Goal: Task Accomplishment & Management: Complete application form

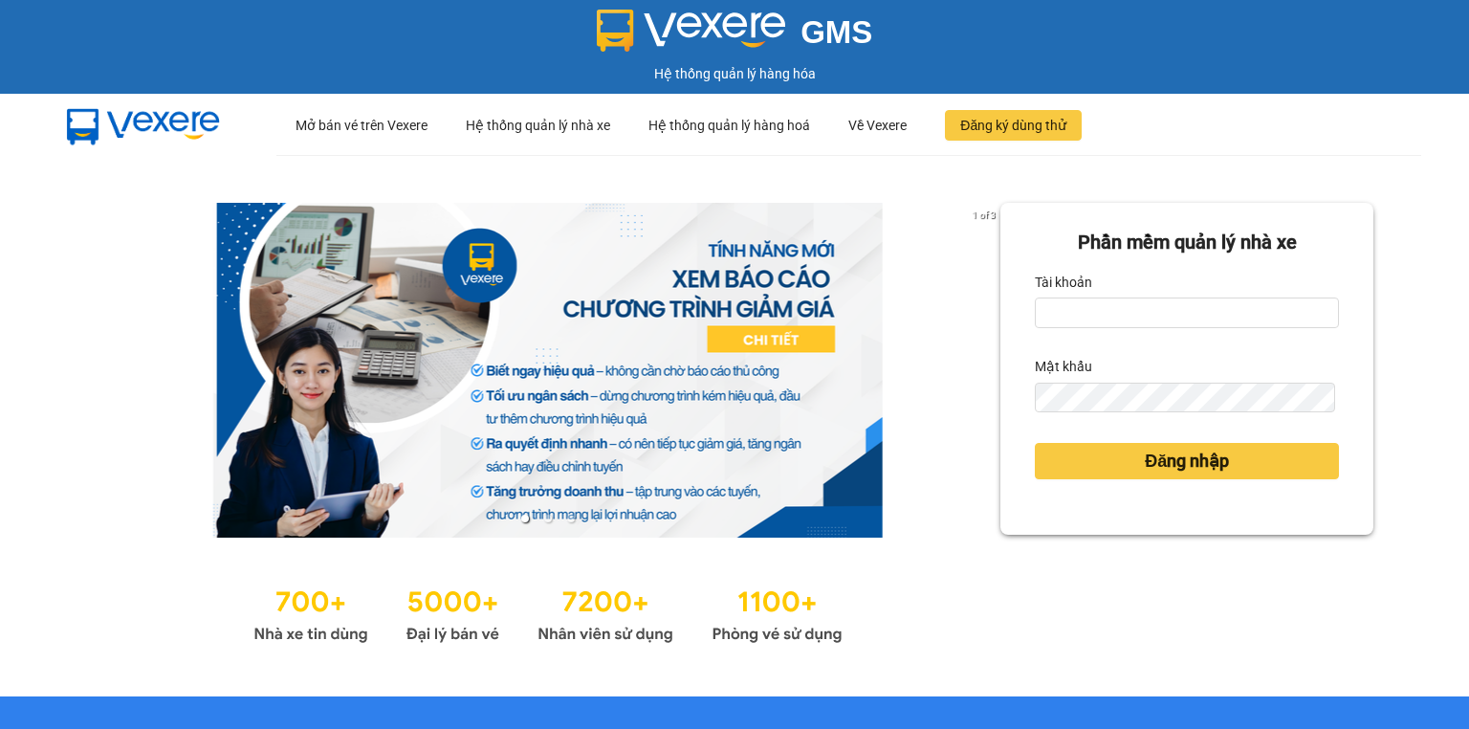
click at [1115, 295] on div "Tài khoản" at bounding box center [1187, 282] width 304 height 31
click at [1115, 305] on input "Tài khoản" at bounding box center [1187, 312] width 304 height 31
click at [1071, 311] on input "Tài khoản" at bounding box center [1187, 312] width 304 height 31
click at [1072, 309] on input "Tài khoản" at bounding box center [1187, 312] width 304 height 31
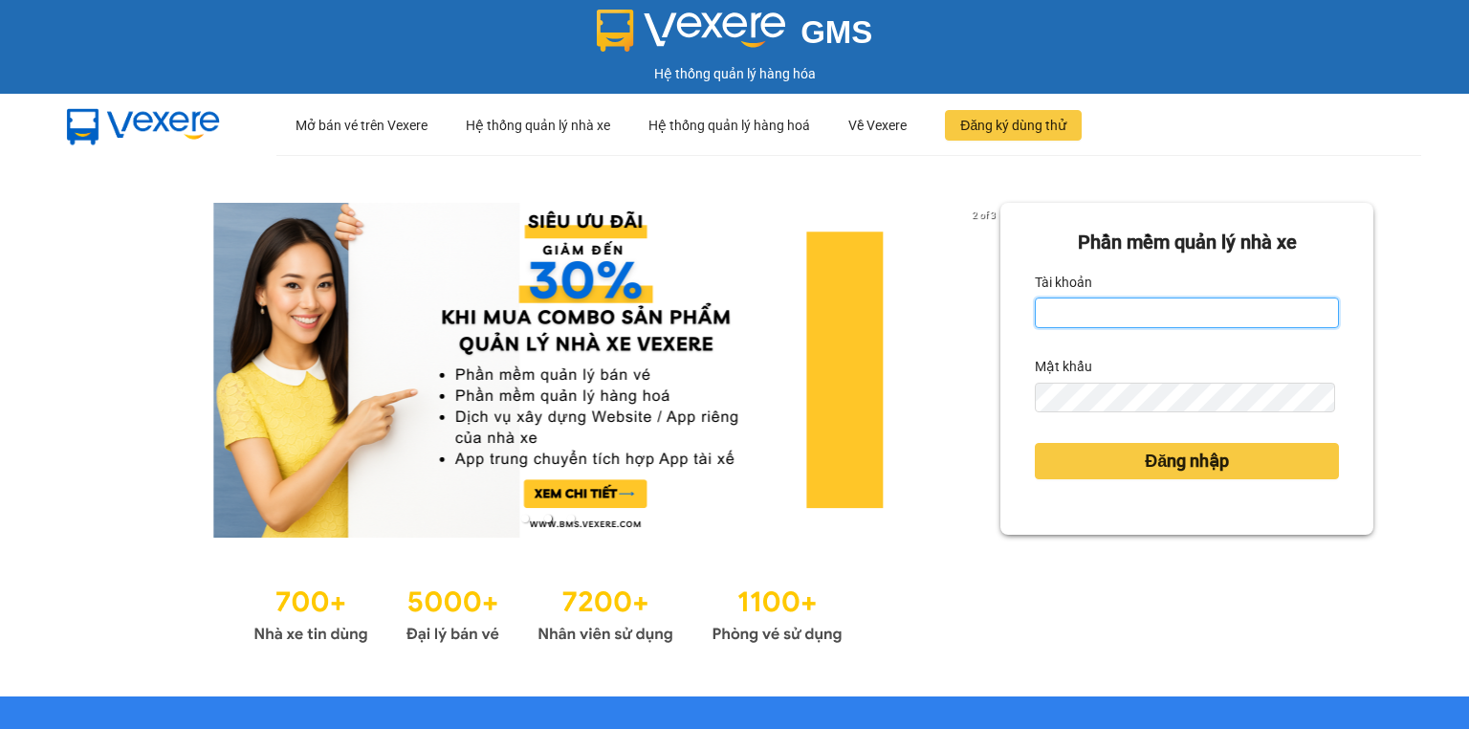
type input "trang.nhuquynh"
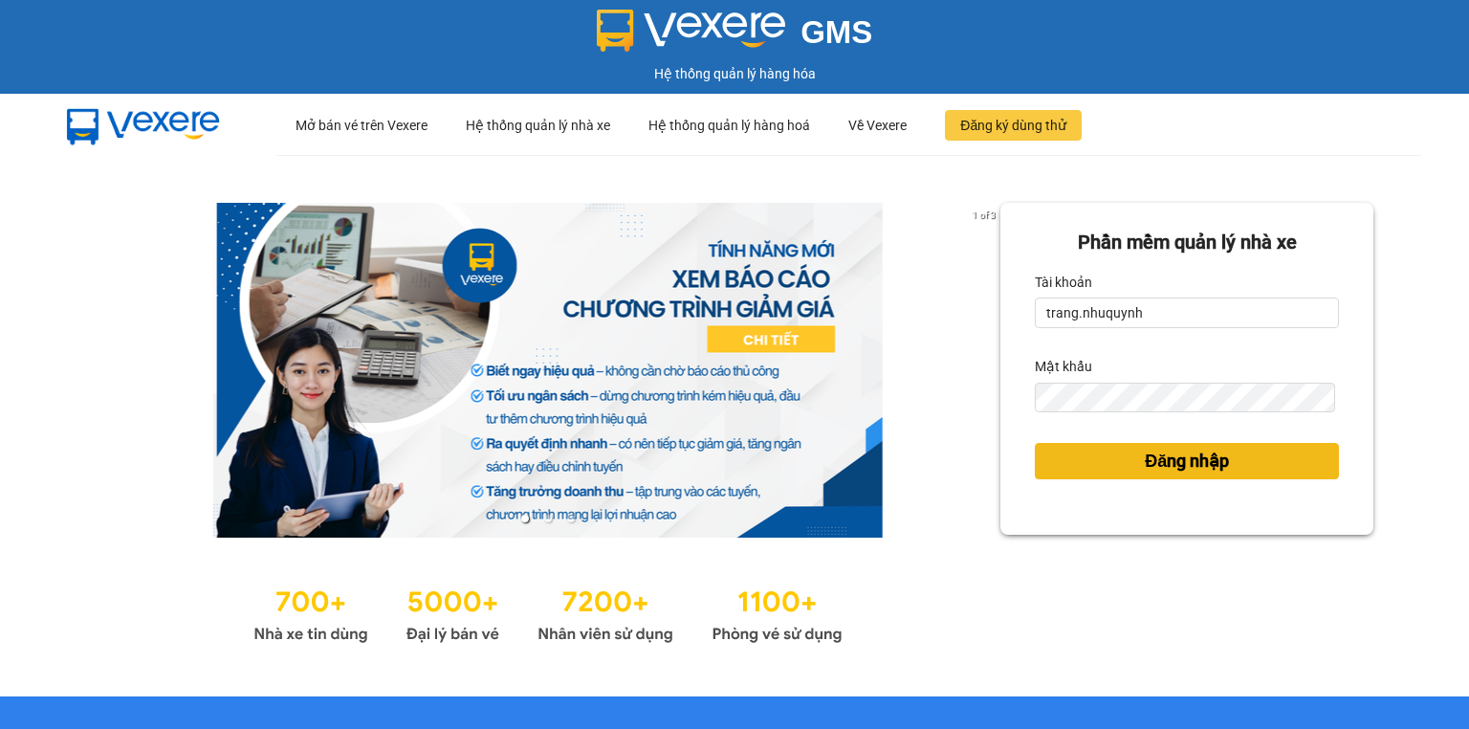
click at [1175, 448] on span "Đăng nhập" at bounding box center [1187, 460] width 84 height 27
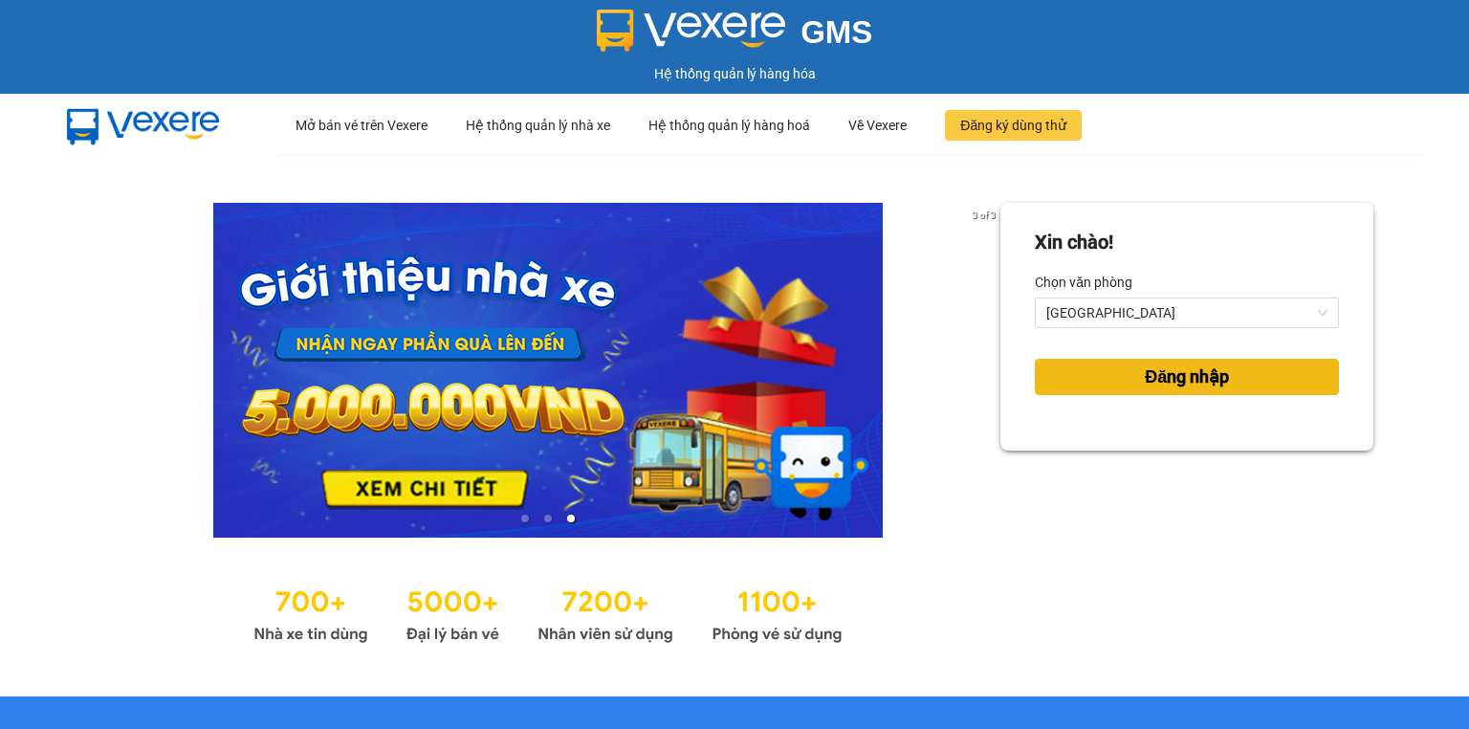
click at [1089, 375] on button "Đăng nhập" at bounding box center [1187, 377] width 304 height 36
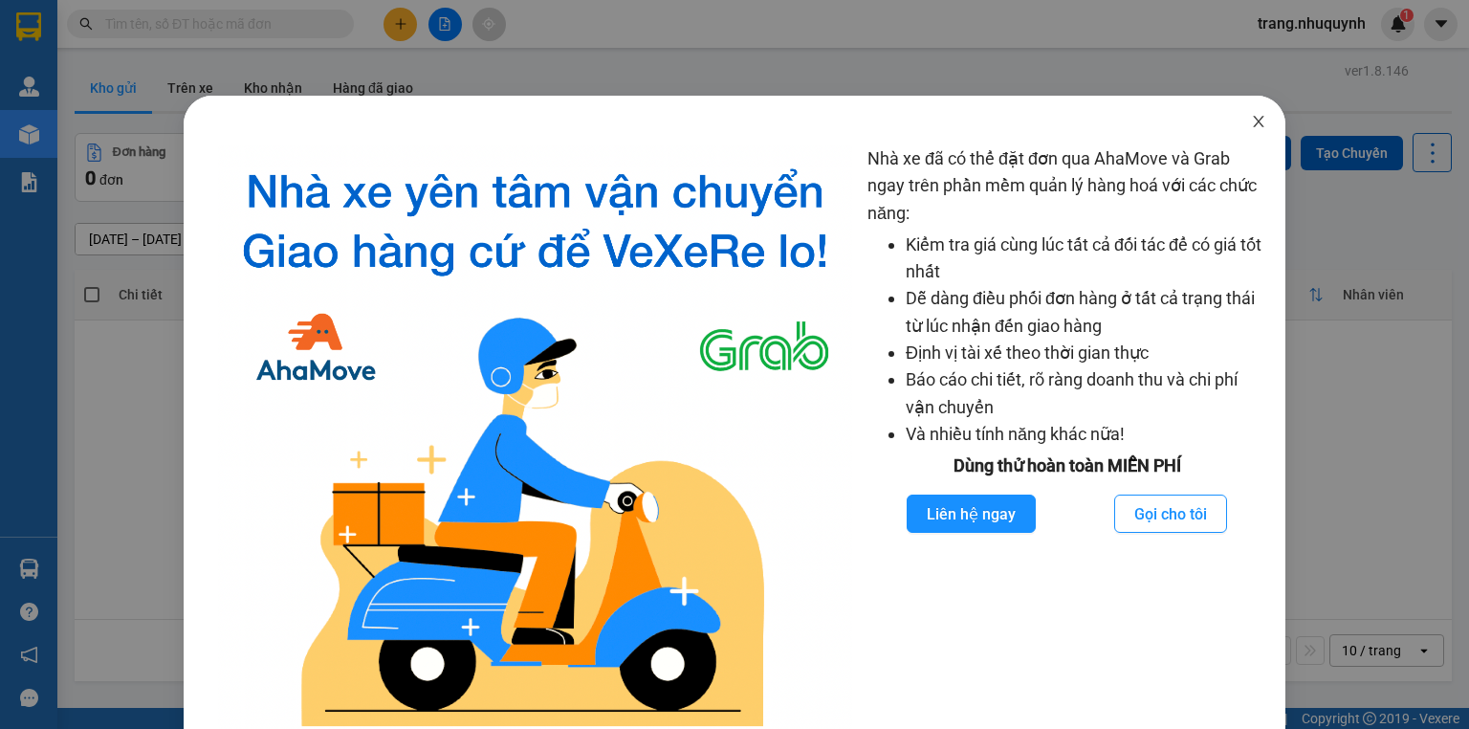
click at [1253, 120] on icon "close" at bounding box center [1258, 121] width 11 height 11
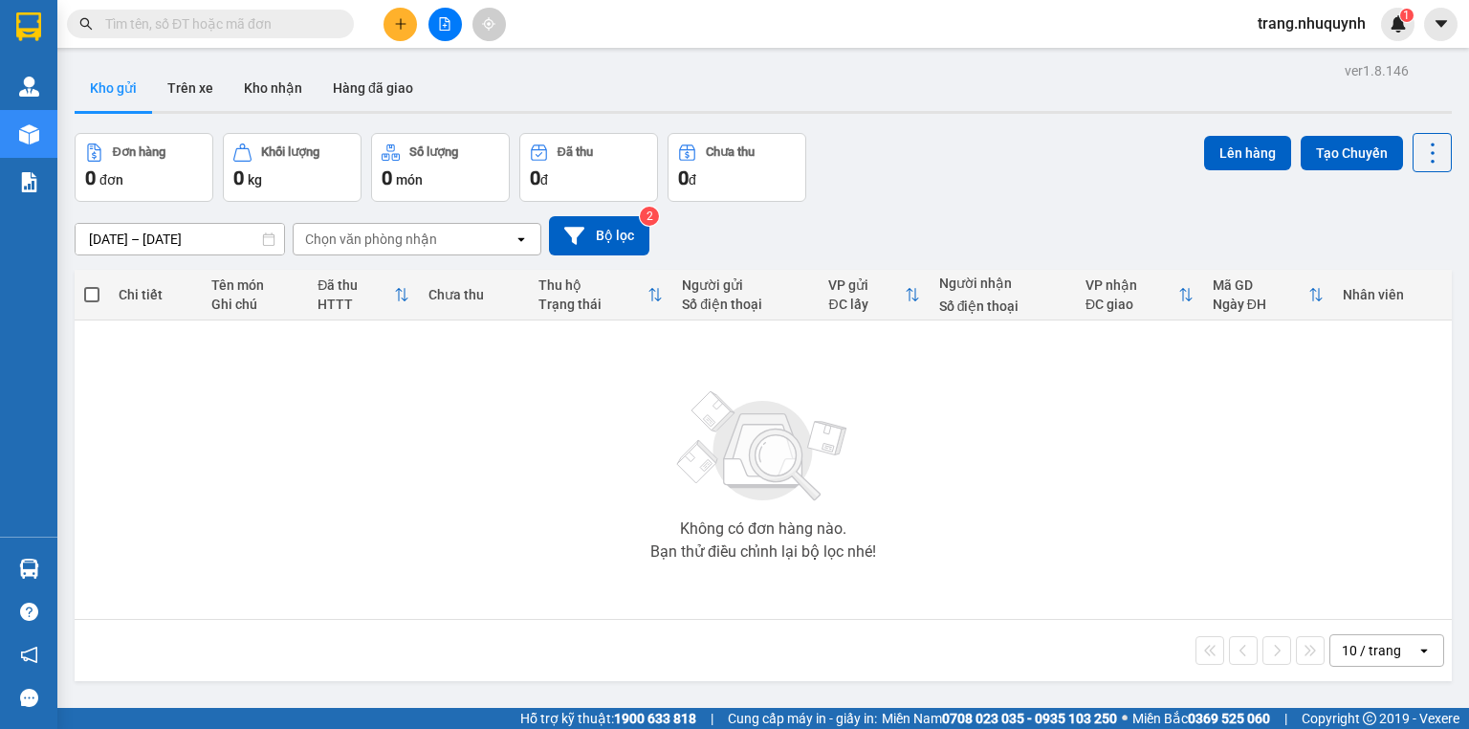
click at [395, 23] on icon "plus" at bounding box center [400, 23] width 13 height 13
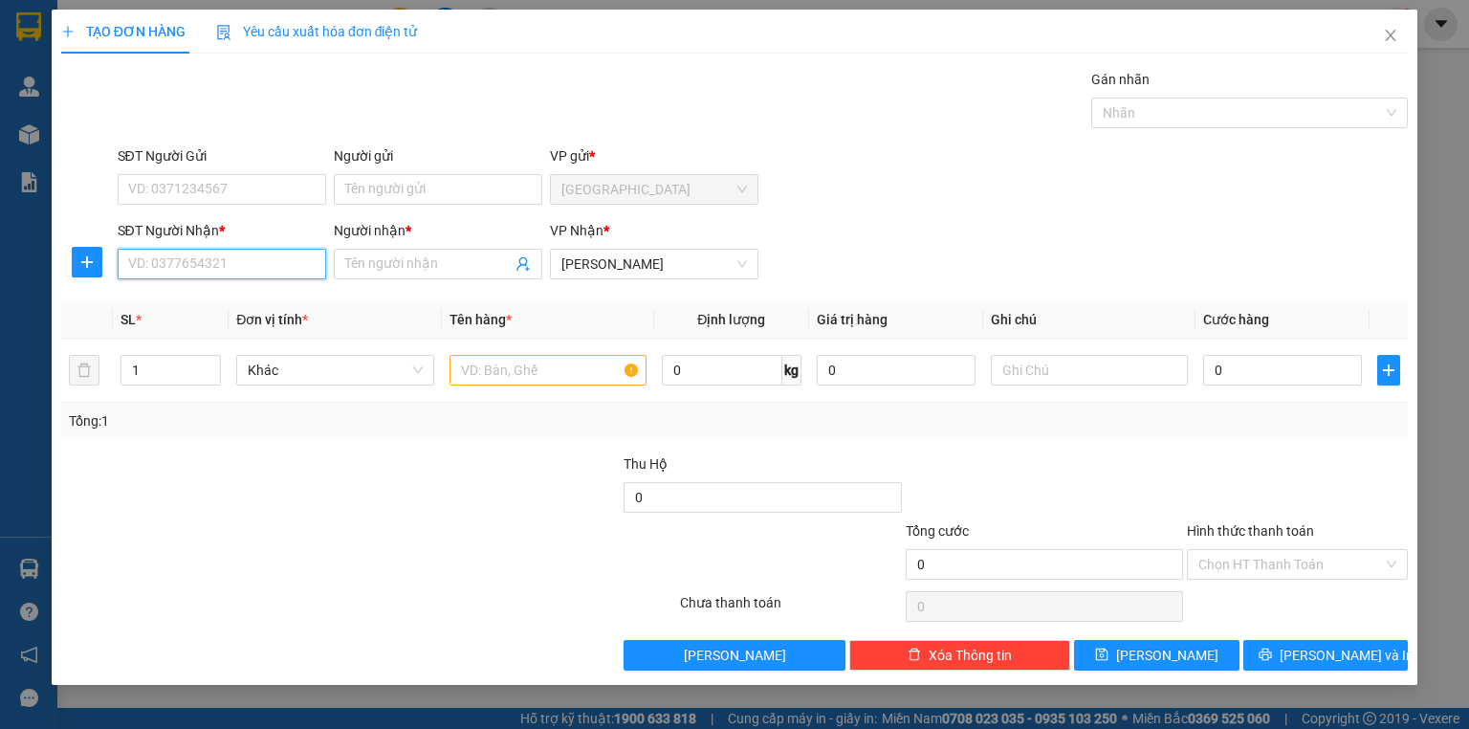
click at [217, 268] on input "SĐT Người Nhận *" at bounding box center [222, 264] width 208 height 31
type input "0989322174"
click at [209, 305] on div "0989322174 - hùng" at bounding box center [221, 303] width 185 height 21
type input "hùng"
type input "20.000"
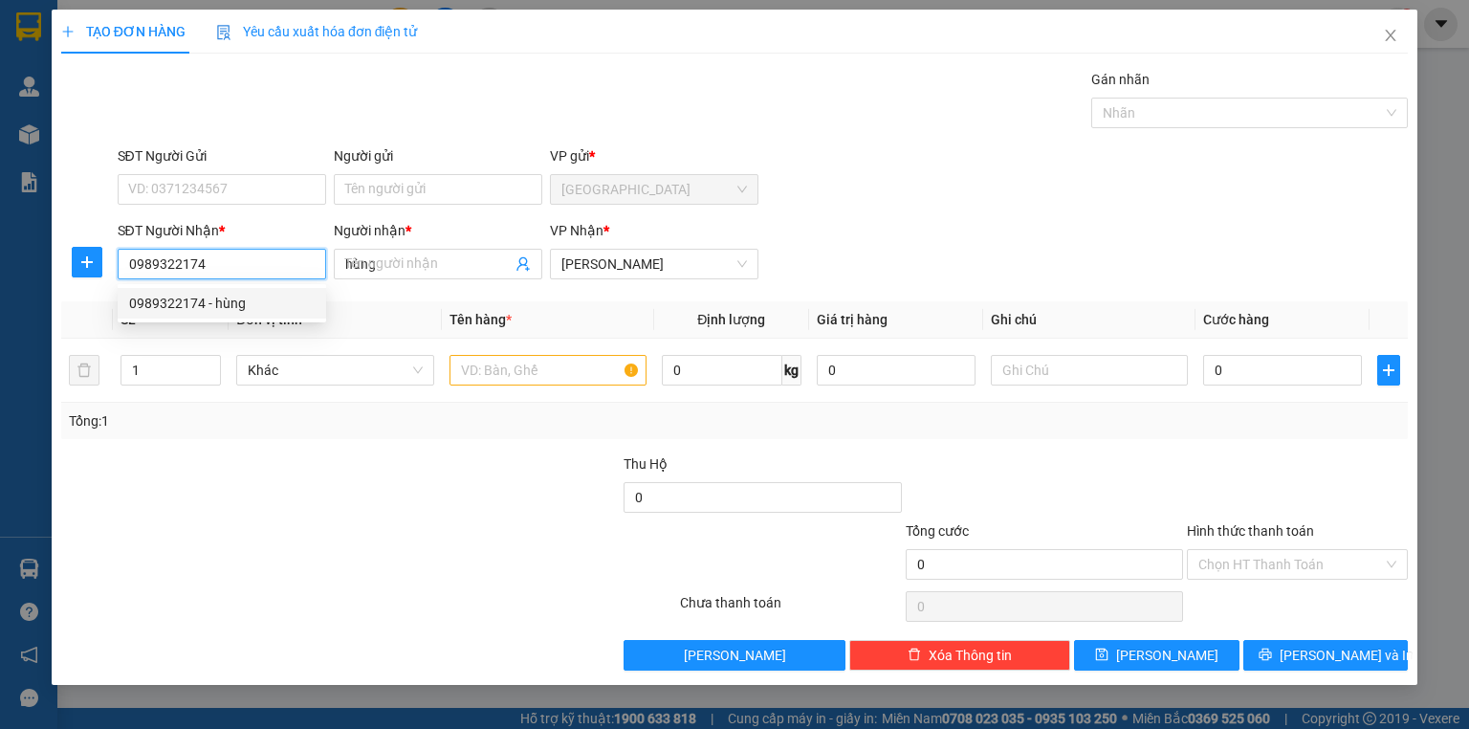
type input "20.000"
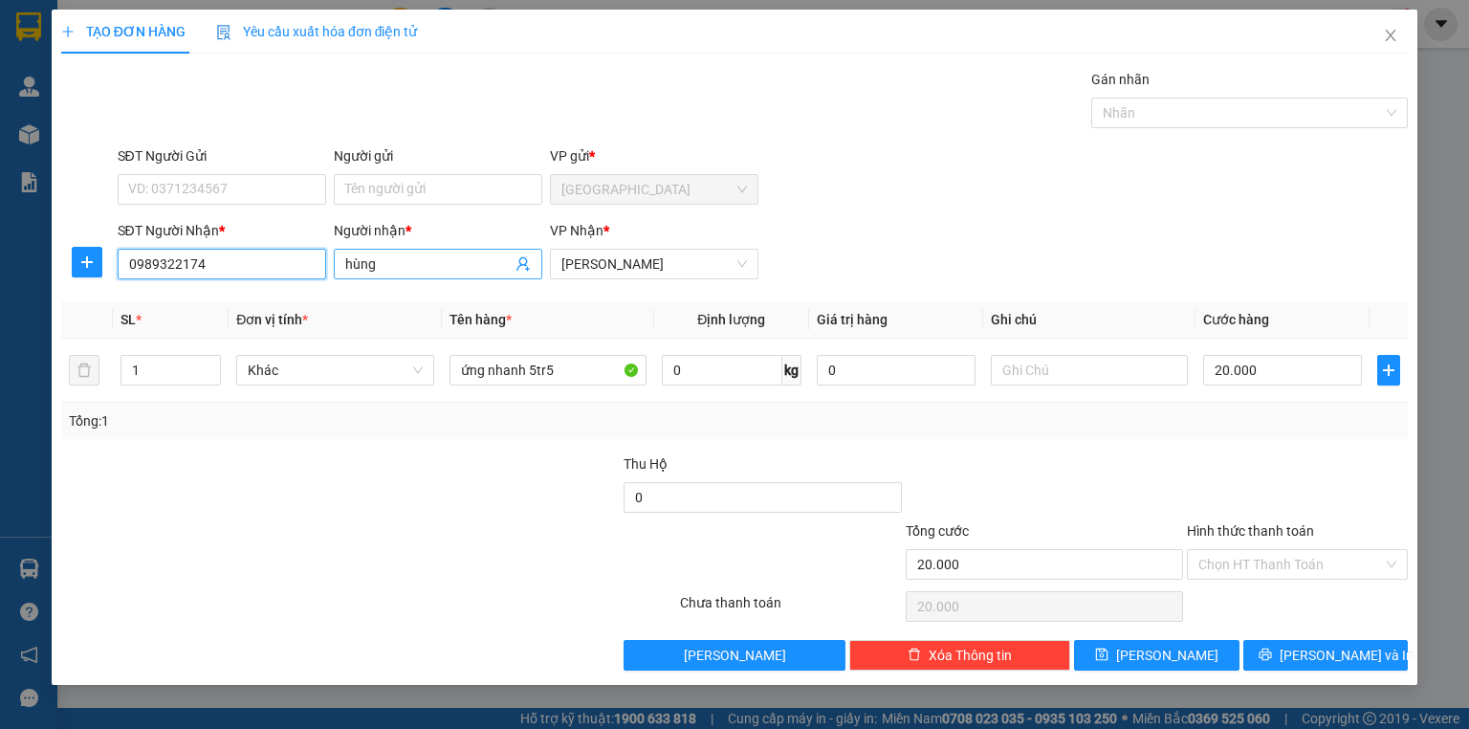
type input "0989322174"
drag, startPoint x: 388, startPoint y: 268, endPoint x: 371, endPoint y: 246, distance: 27.9
click at [294, 274] on div "SĐT Người Nhận * 0989322174 0989322174 Người nhận * hùng VP Nhận * [PERSON_NAME]" at bounding box center [763, 253] width 1298 height 67
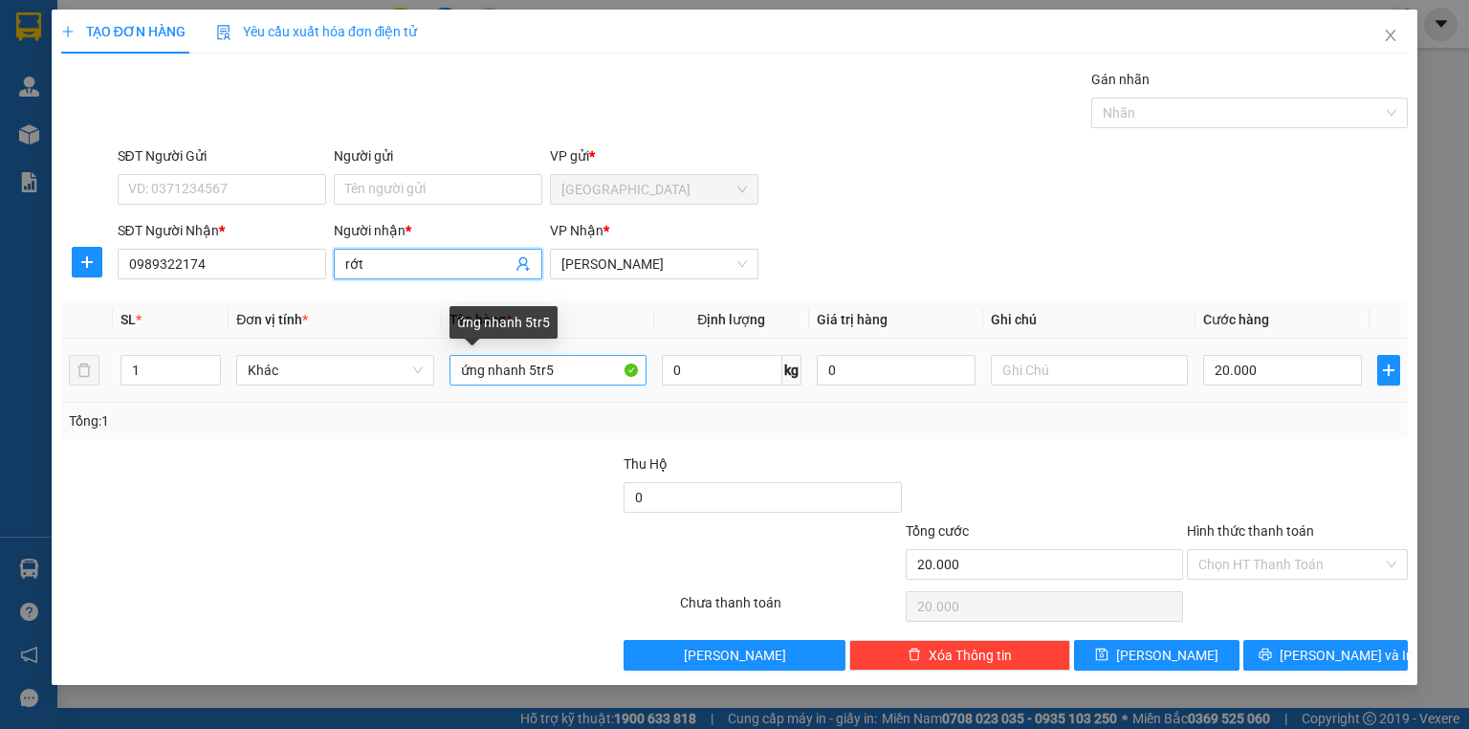
type input "rớt"
drag, startPoint x: 563, startPoint y: 381, endPoint x: 441, endPoint y: 428, distance: 131.4
click at [441, 428] on div "SL * Đơn vị tính * Tên hàng * Định lượng Giá trị hàng Ghi chú Cước hàng 1 Khác …" at bounding box center [734, 370] width 1346 height 138
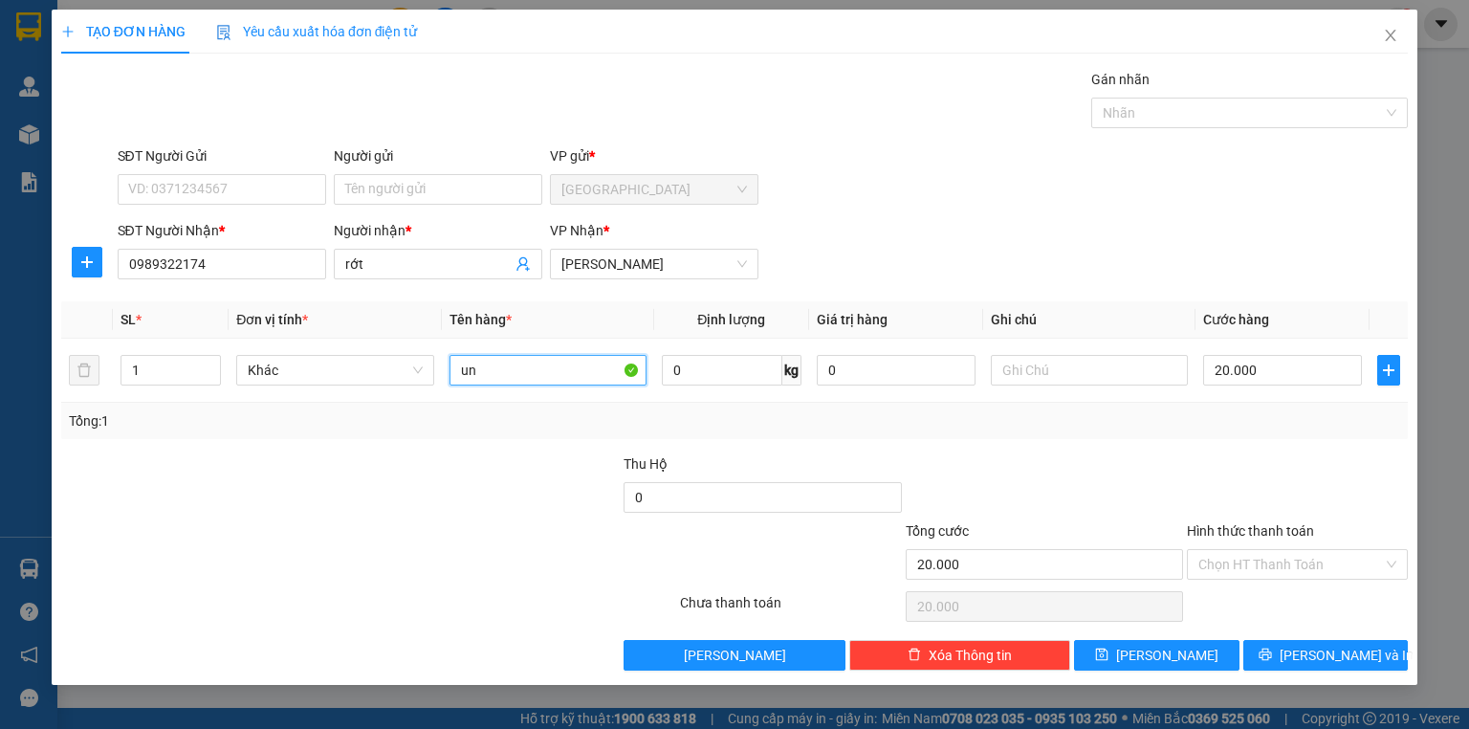
type input "u"
type input "ư"
type input "ứng nhanh 2 triệu"
click at [1257, 558] on input "Hình thức thanh toán" at bounding box center [1290, 564] width 185 height 29
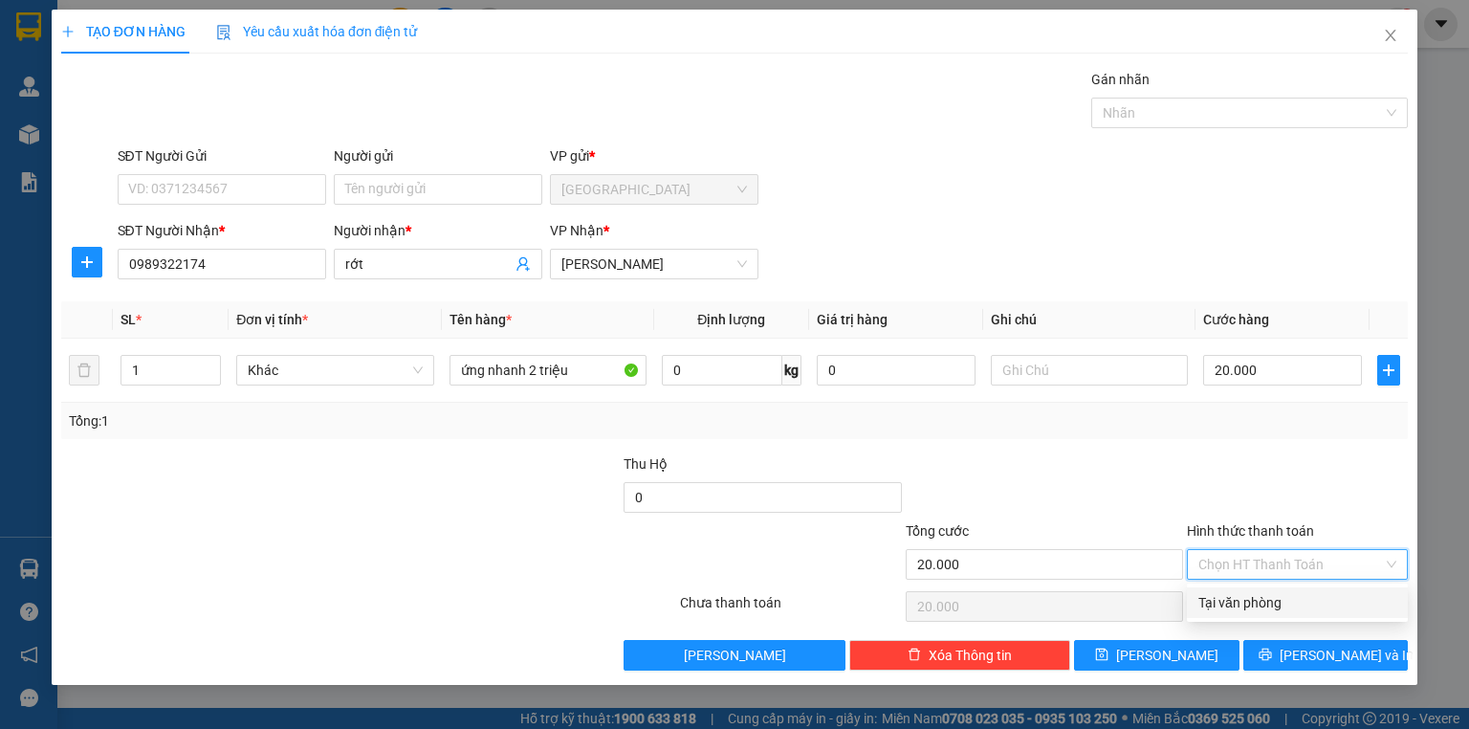
click at [1247, 597] on div "Tại văn phòng" at bounding box center [1297, 602] width 198 height 21
type input "0"
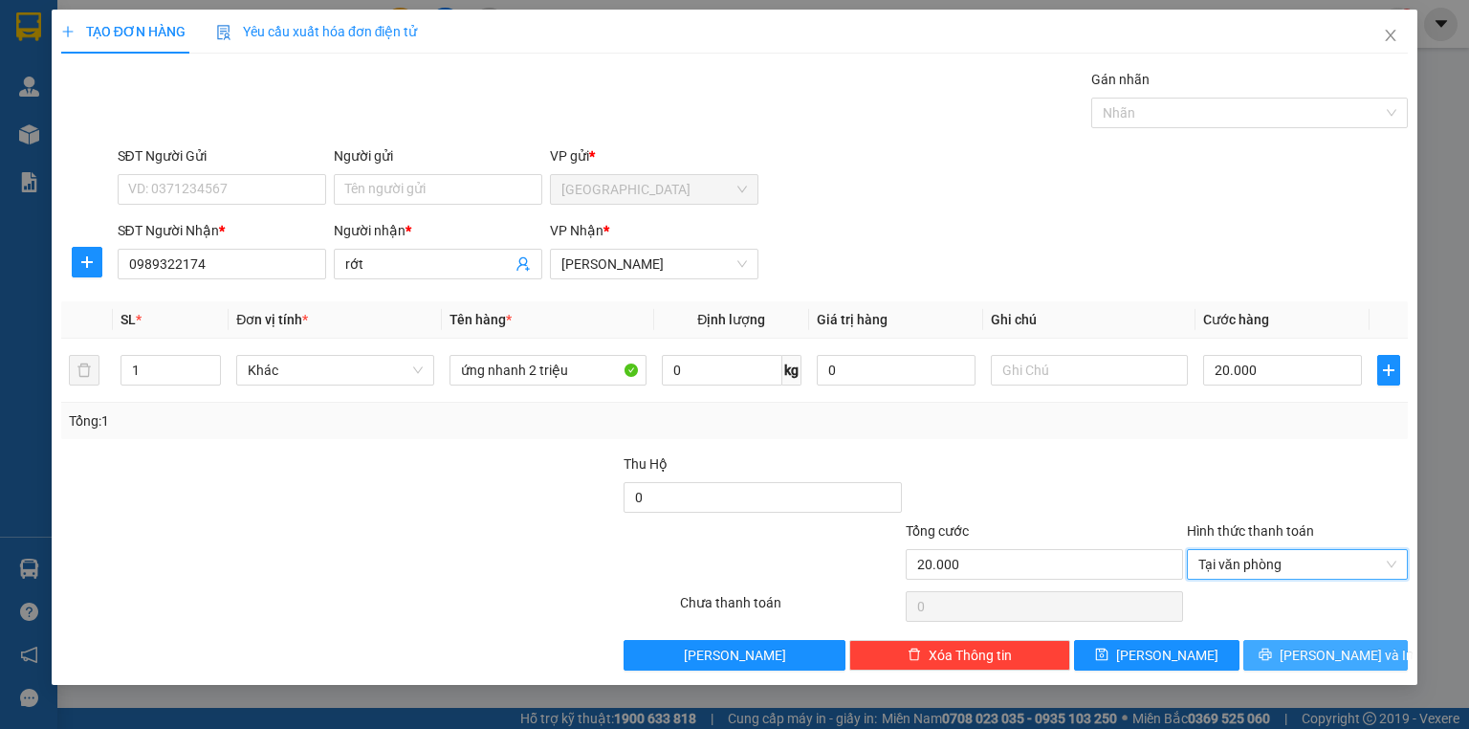
click at [1312, 654] on span "[PERSON_NAME] và In" at bounding box center [1346, 654] width 134 height 21
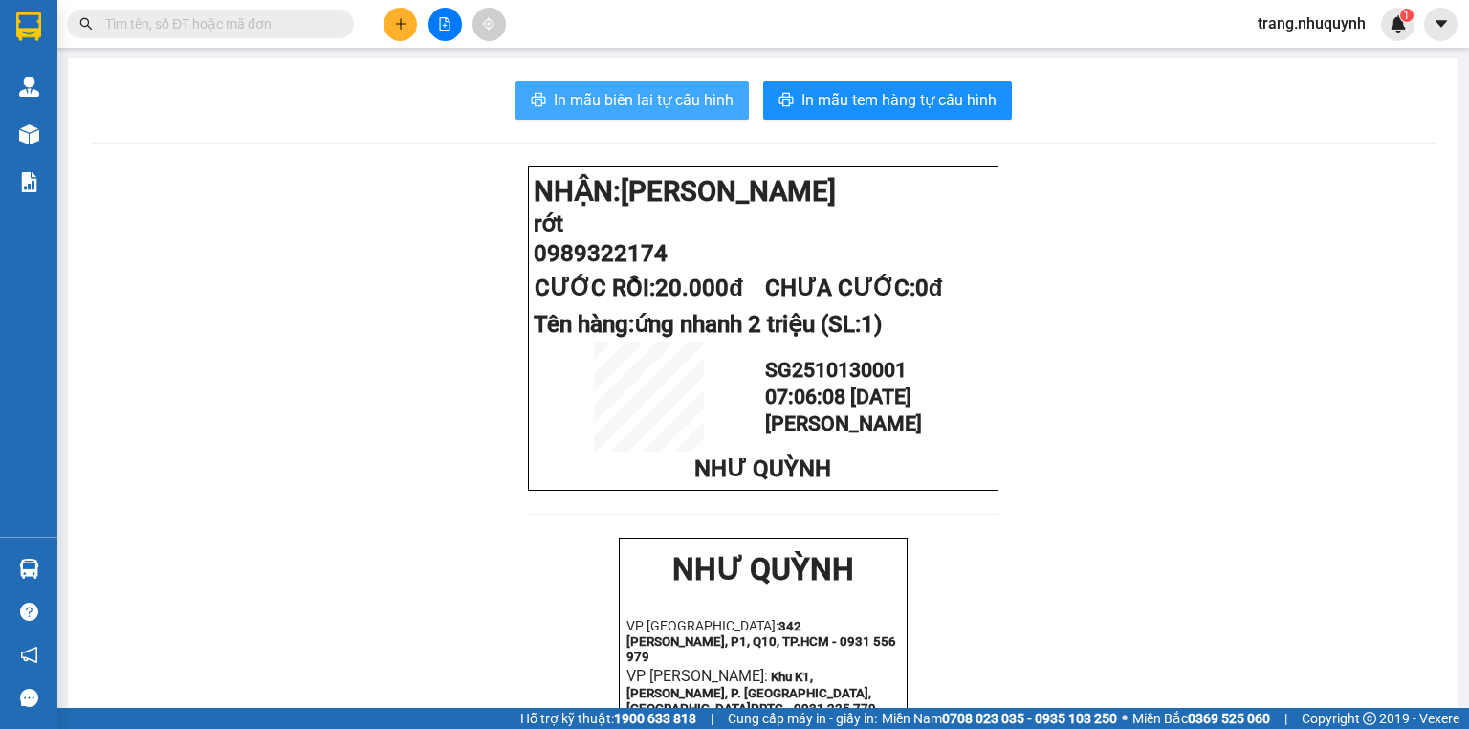
click at [631, 89] on span "In mẫu biên lai tự cấu hình" at bounding box center [644, 100] width 180 height 24
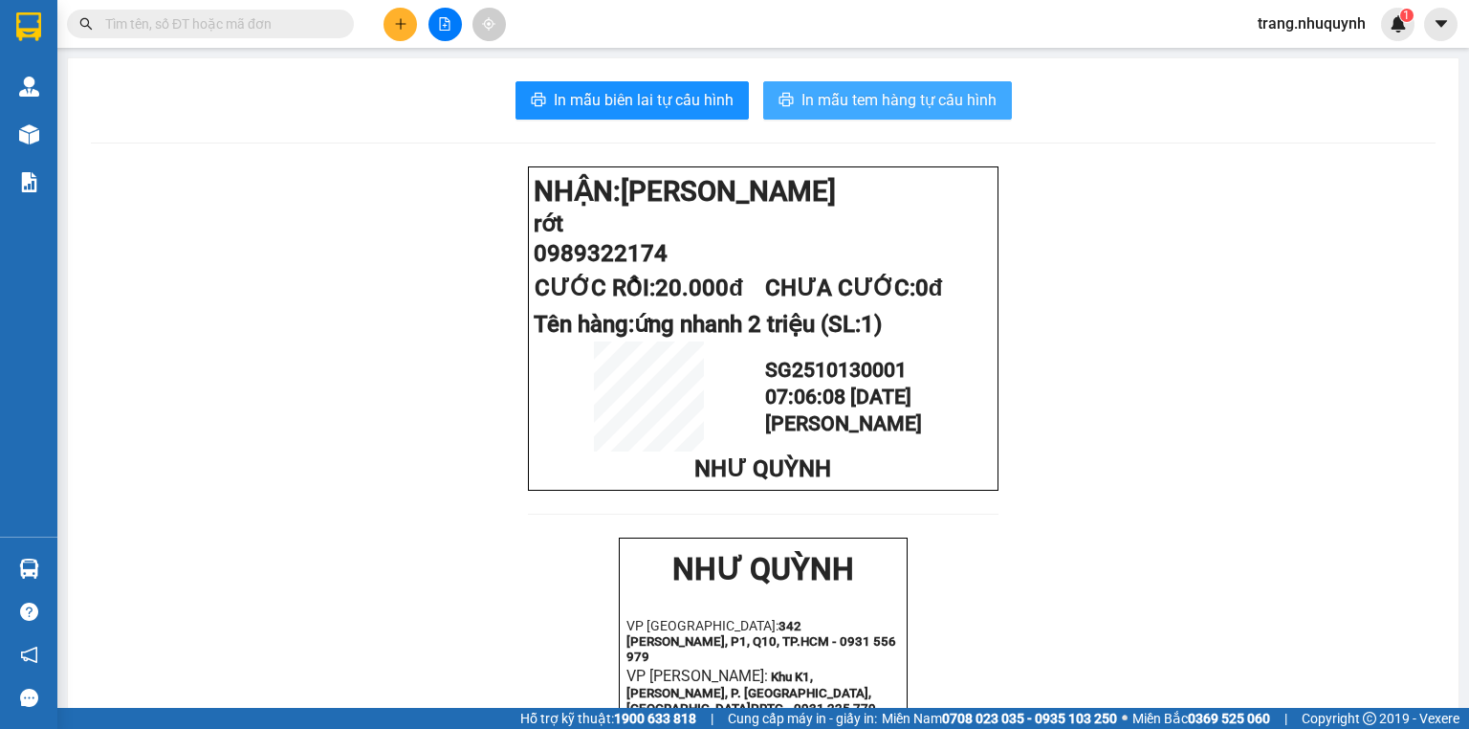
click at [872, 89] on span "In mẫu tem hàng tự cấu hình" at bounding box center [898, 100] width 195 height 24
click at [961, 73] on div "In mẫu biên lai tự cấu hình In mẫu tem hàng tự cấu hình NHẬN: [PERSON_NAME] rớt…" at bounding box center [763, 737] width 1390 height 1359
click at [953, 96] on span "In mẫu tem hàng tự cấu hình" at bounding box center [898, 100] width 195 height 24
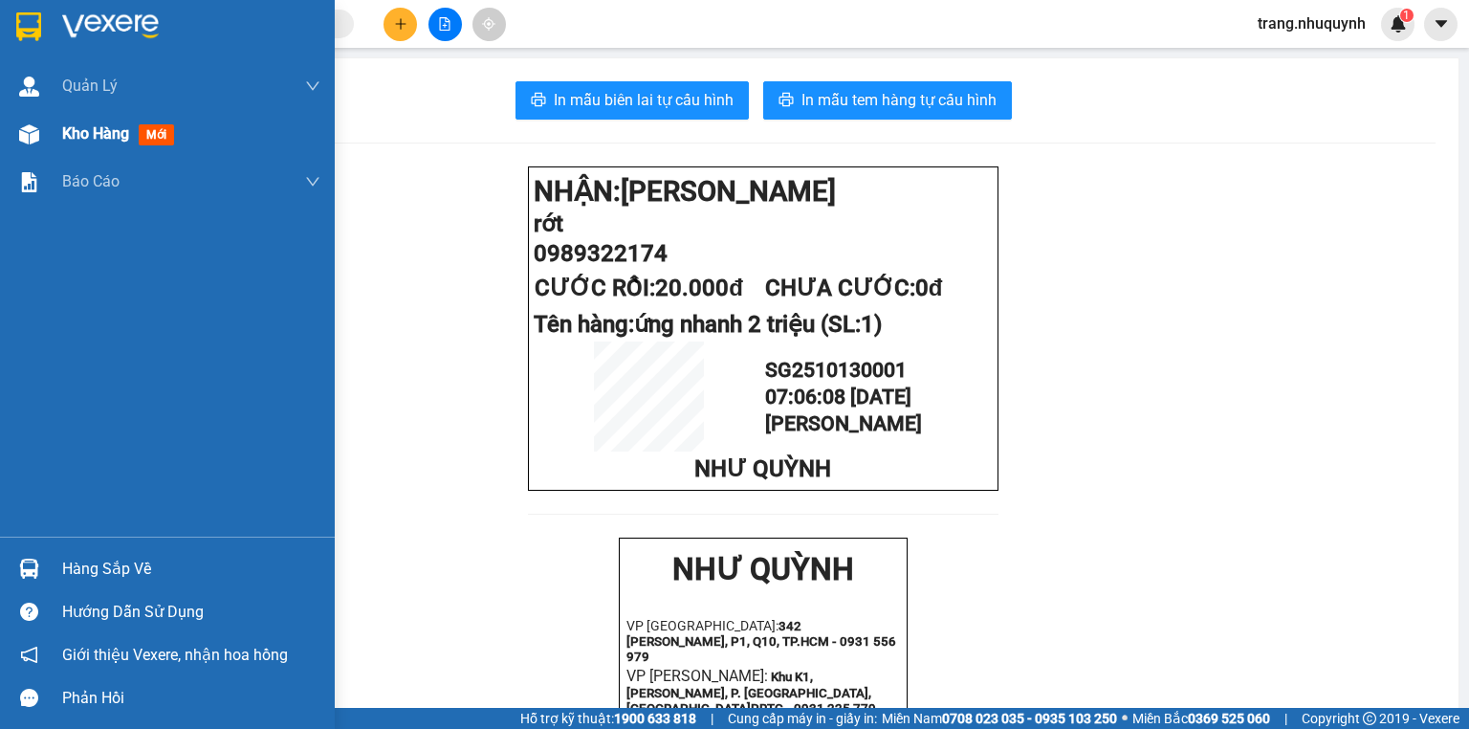
click at [68, 130] on span "Kho hàng" at bounding box center [95, 133] width 67 height 18
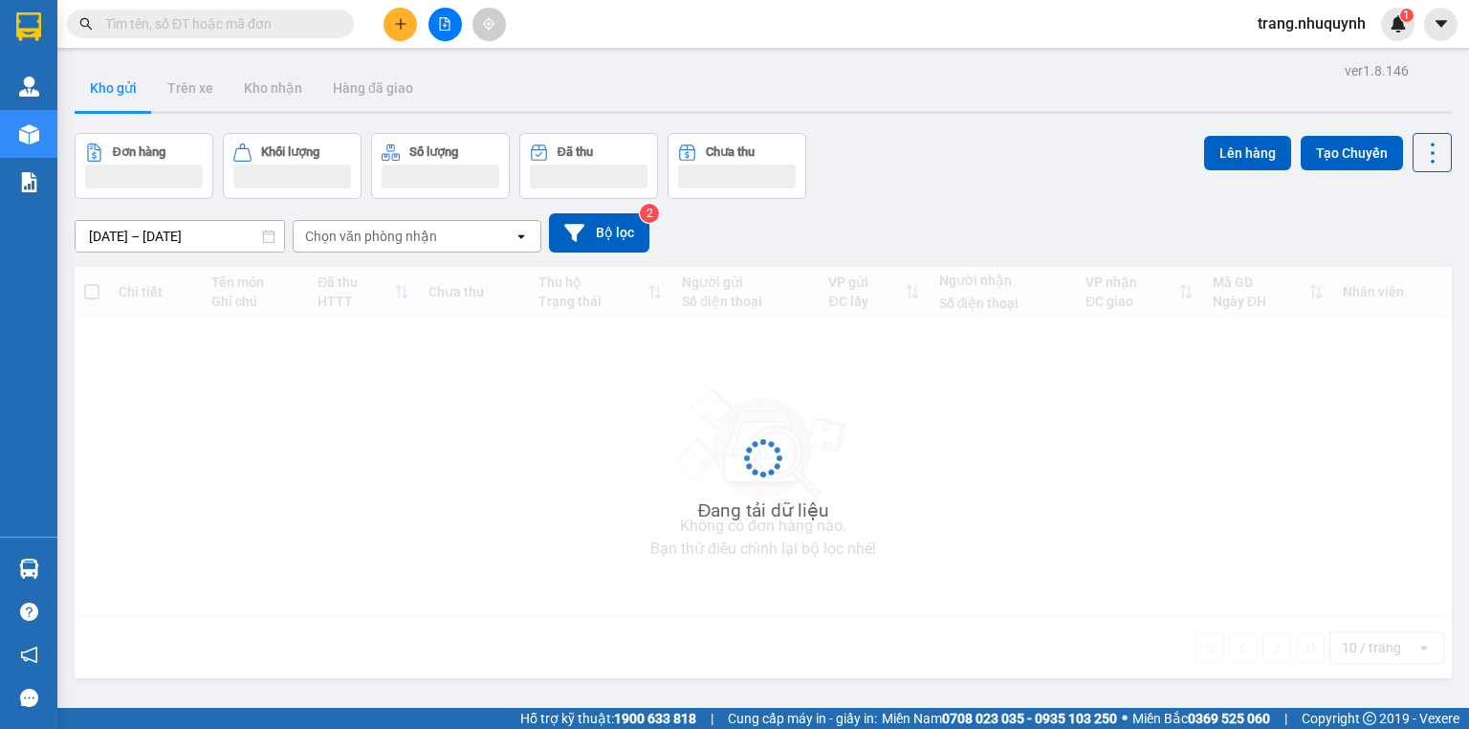
click at [895, 187] on div "Đơn hàng Khối lượng Số lượng Đã thu Chưa thu Lên hàng Tạo Chuyến" at bounding box center [763, 166] width 1377 height 66
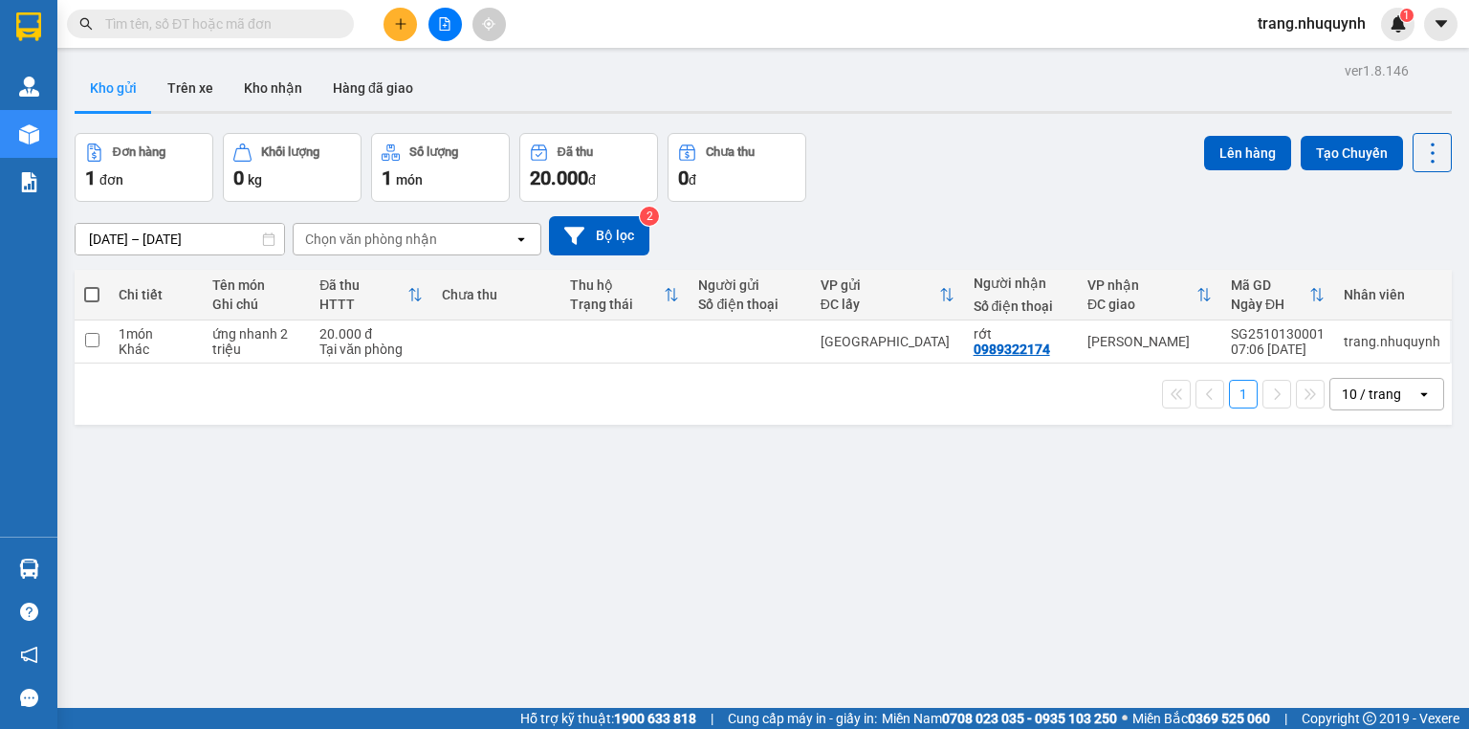
click at [103, 250] on input "[DATE] – [DATE]" at bounding box center [180, 239] width 208 height 31
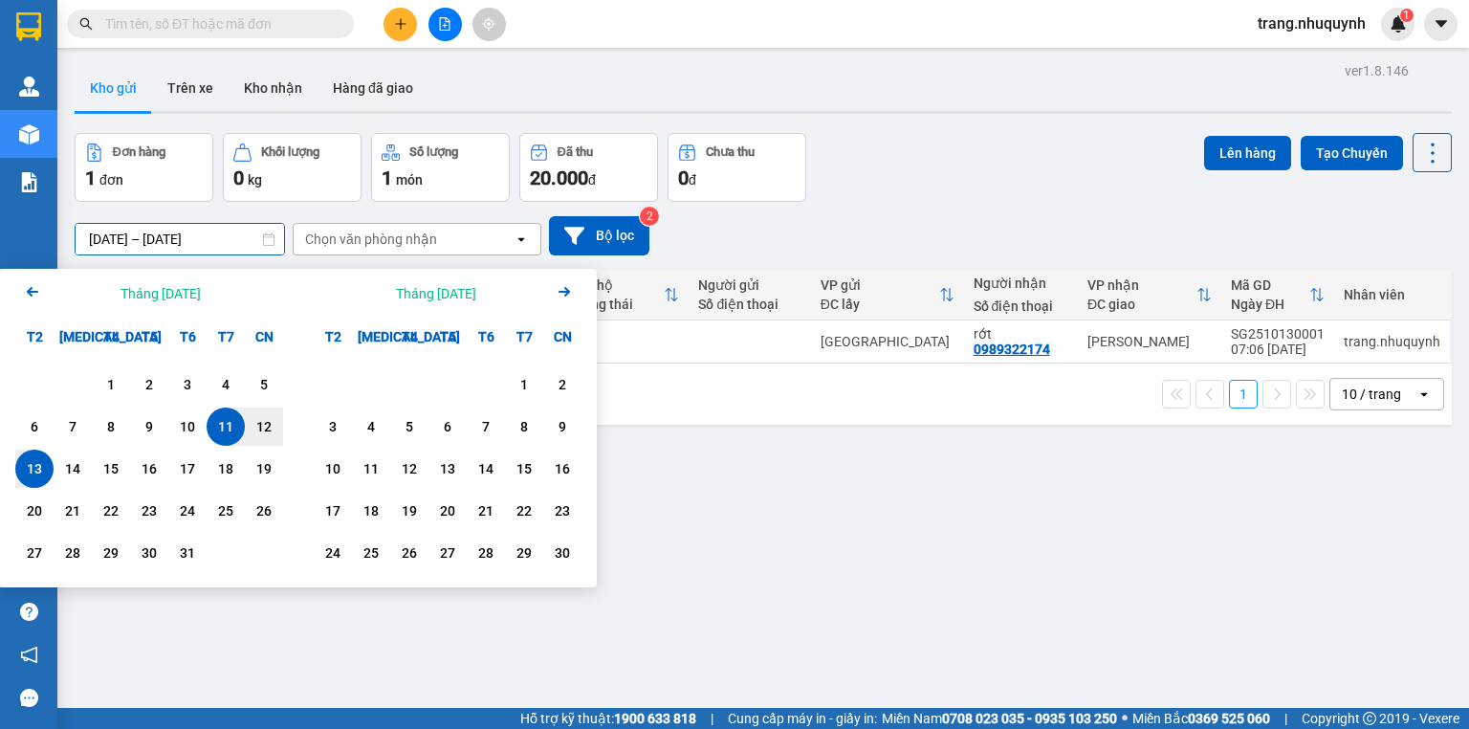
click at [38, 472] on div "13" at bounding box center [34, 468] width 27 height 23
type input "[DATE] – [DATE]"
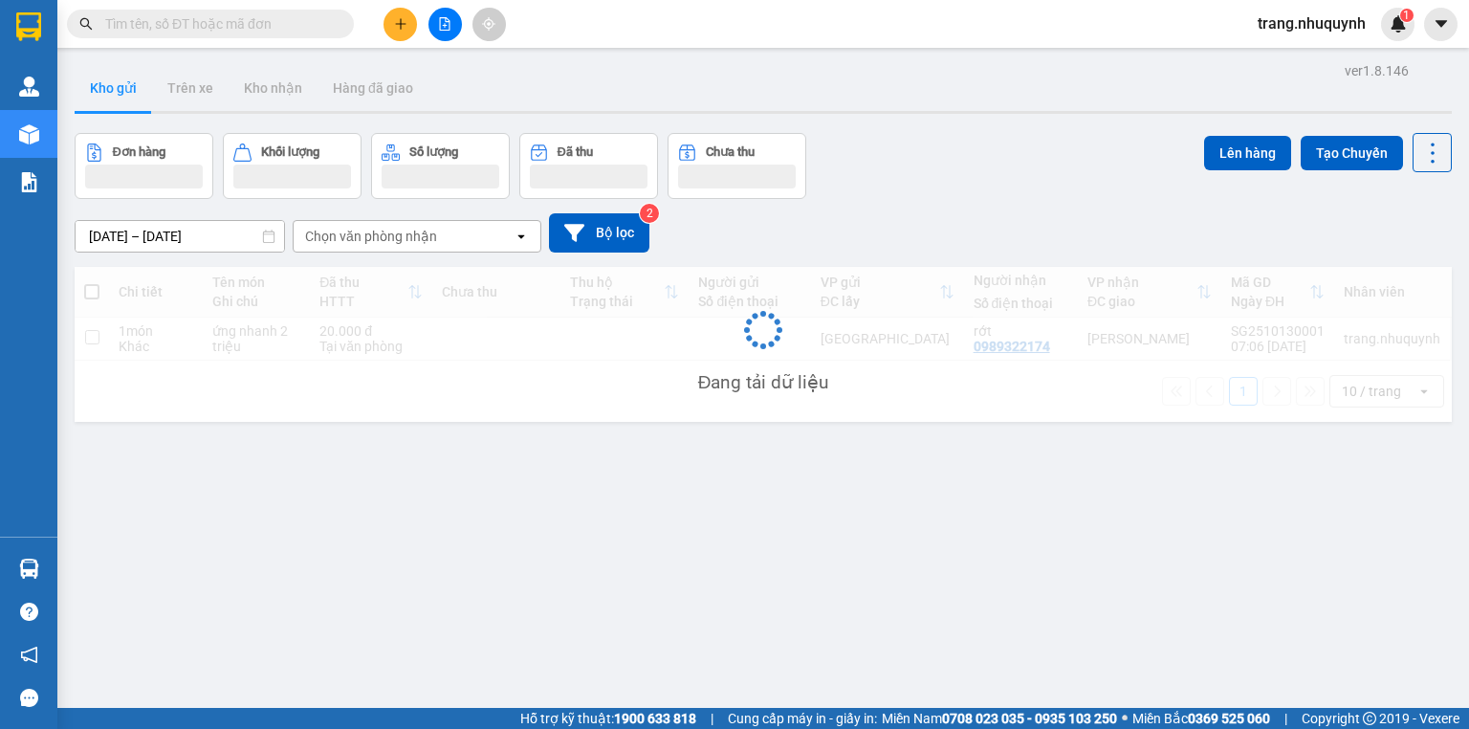
click at [937, 535] on div "ver 1.8.146 Kho gửi Trên xe Kho nhận Hàng đã giao Đơn hàng Khối lượng Số lượng …" at bounding box center [763, 421] width 1392 height 729
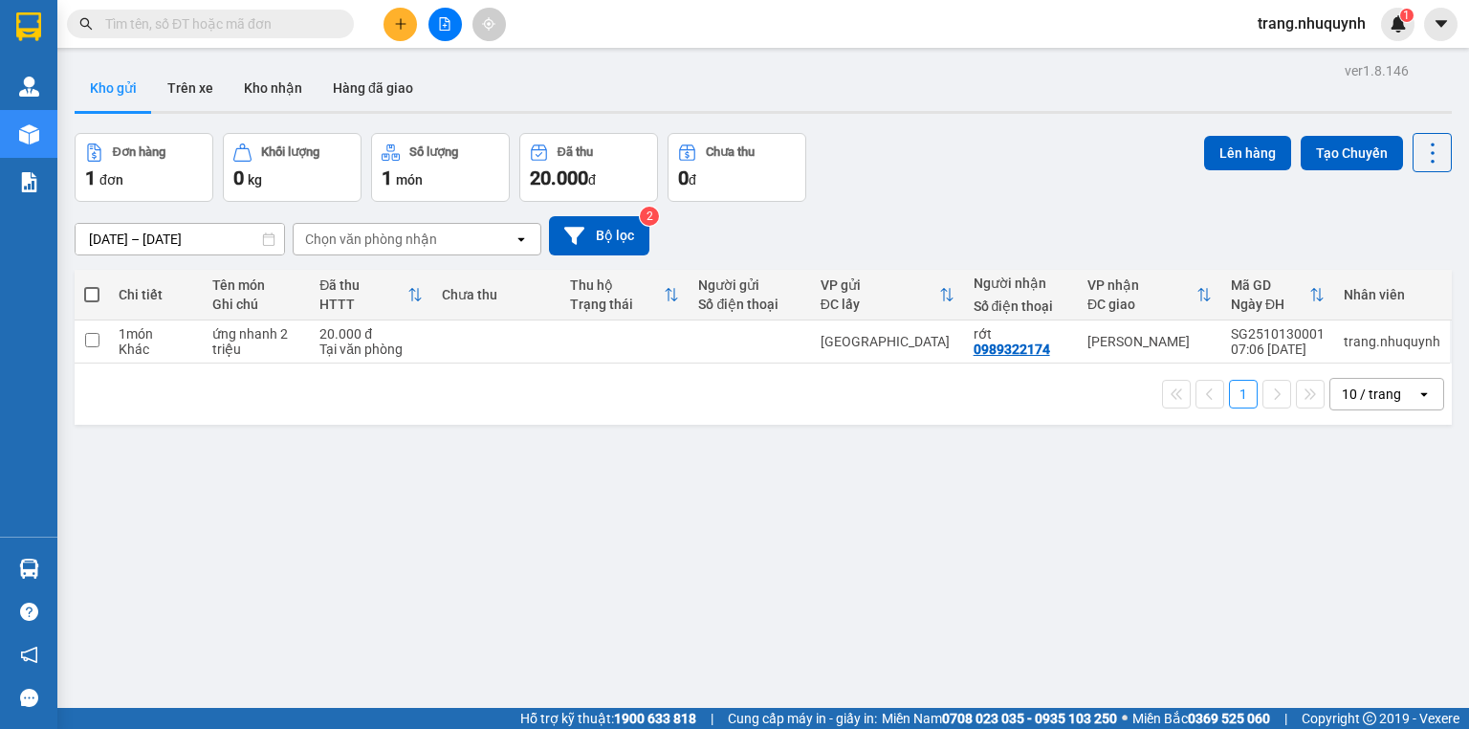
click at [1369, 391] on div "10 / trang" at bounding box center [1371, 393] width 59 height 19
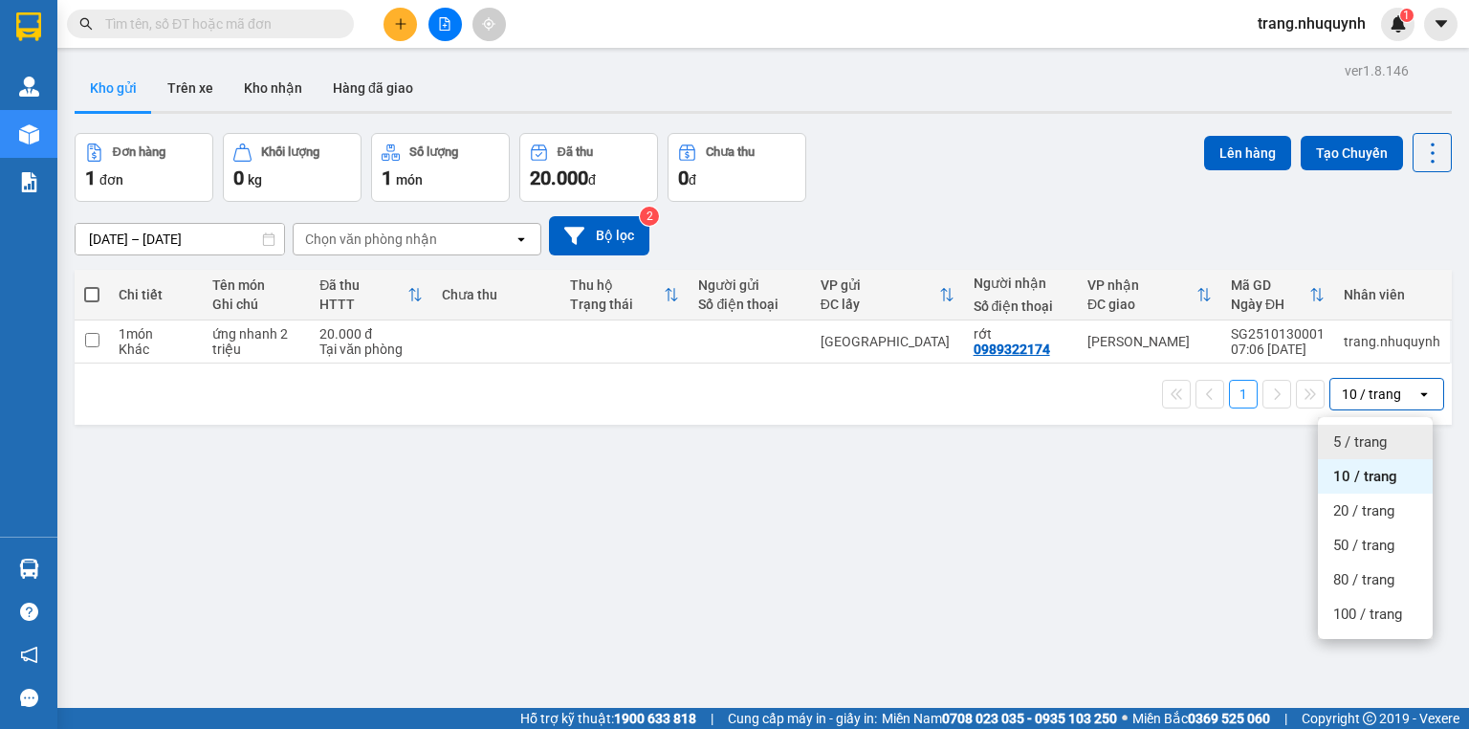
click at [1352, 448] on span "5 / trang" at bounding box center [1360, 441] width 54 height 19
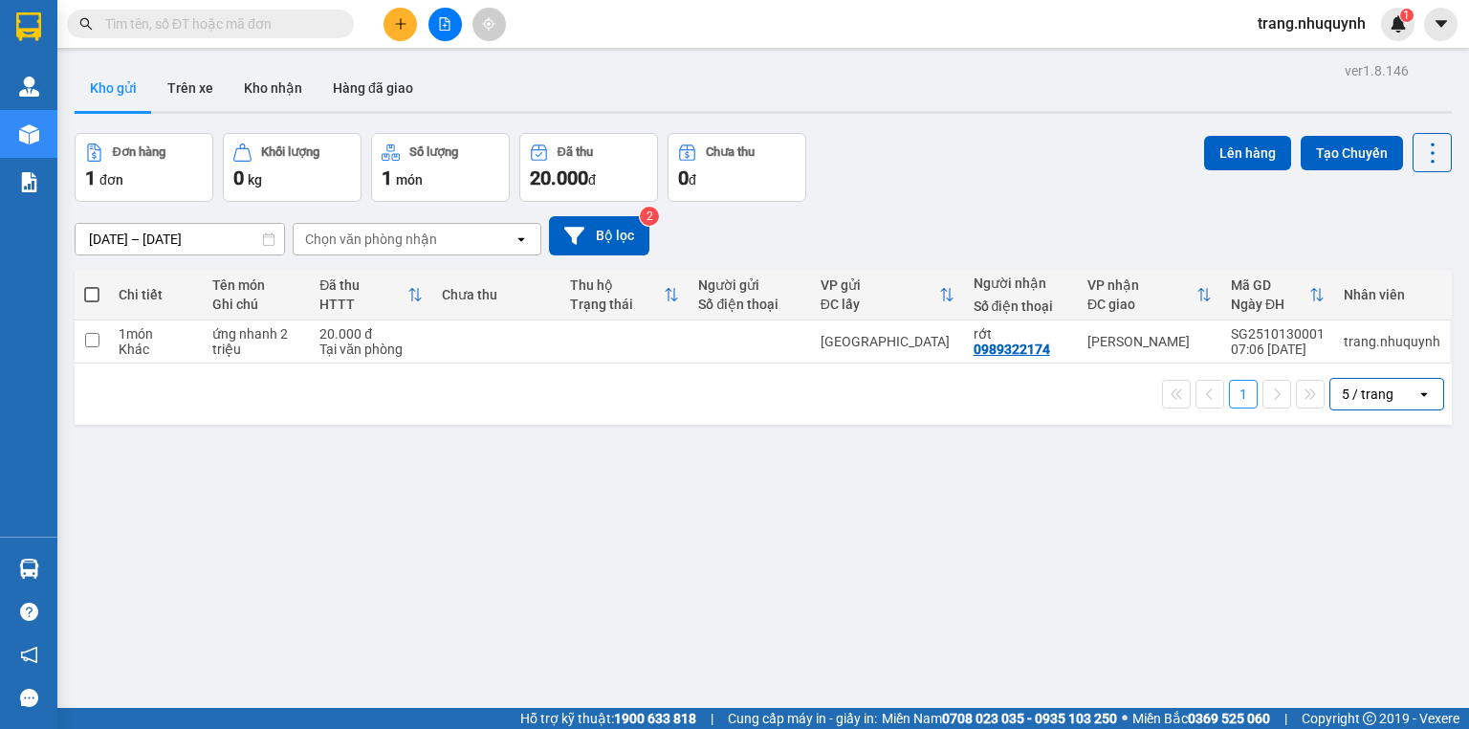
click at [191, 532] on div "ver 1.8.146 Kho gửi Trên xe Kho nhận Hàng đã giao Đơn hàng 1 đơn Khối lượng 0 k…" at bounding box center [763, 421] width 1392 height 729
click at [370, 569] on div "ver 1.8.146 Kho gửi Trên xe Kho nhận Hàng đã giao Đơn hàng 1 đơn Khối lượng 0 k…" at bounding box center [763, 421] width 1392 height 729
click at [952, 177] on div "Đơn hàng 1 đơn Khối lượng 0 kg Số lượng 1 món Đã thu 20.000 đ Chưa thu 0 đ Lên …" at bounding box center [763, 167] width 1377 height 69
click at [444, 33] on button at bounding box center [444, 24] width 33 height 33
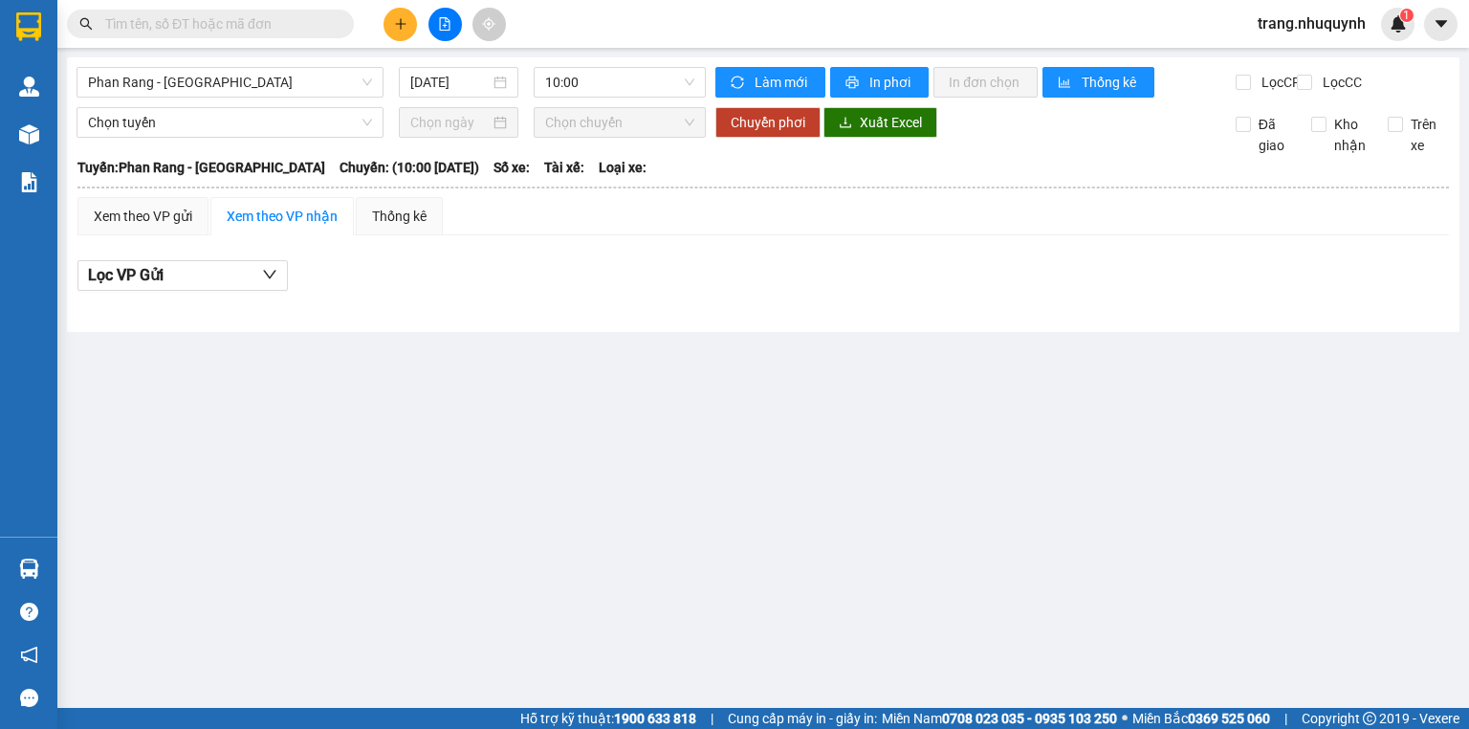
click at [489, 97] on div "[DATE]" at bounding box center [458, 82] width 134 height 31
click at [489, 90] on input "[DATE]" at bounding box center [449, 82] width 78 height 21
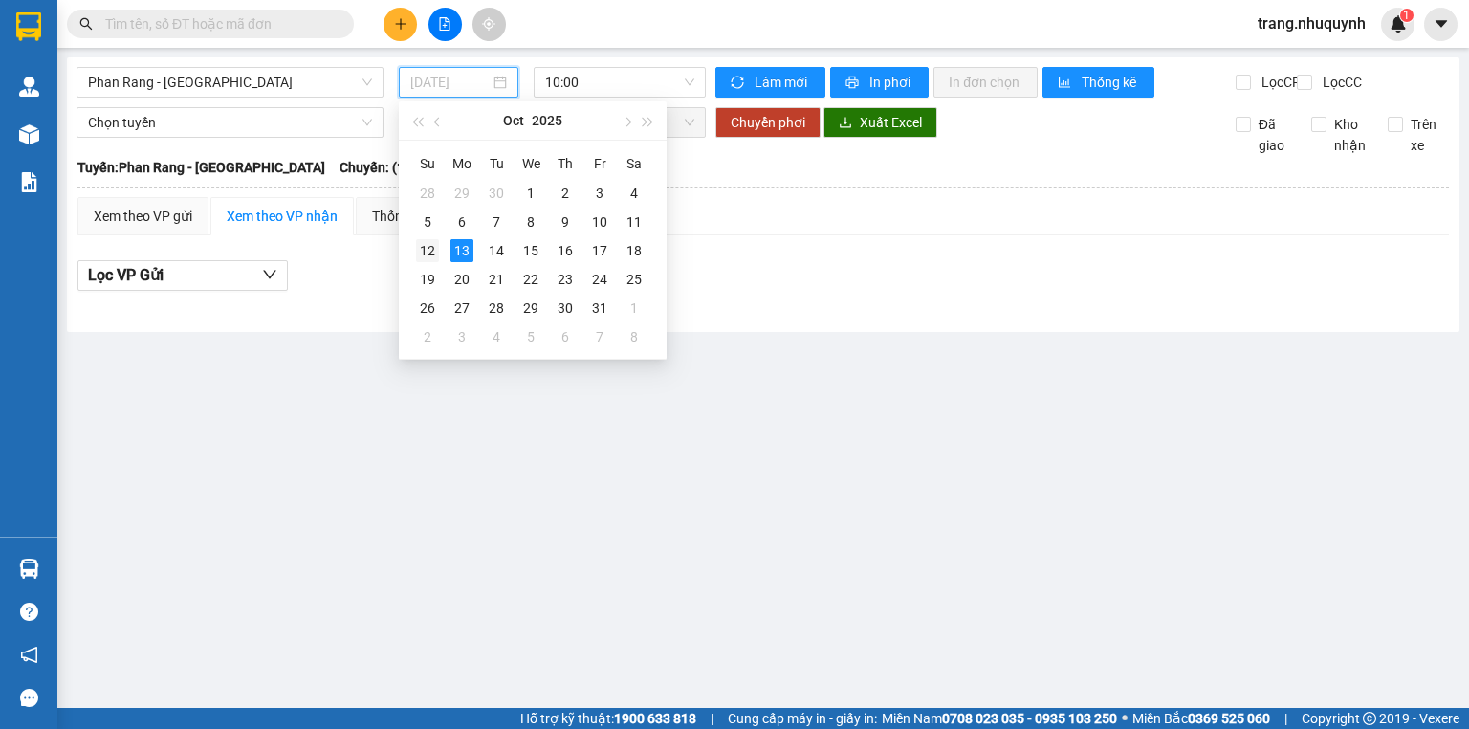
click at [417, 239] on div "12" at bounding box center [427, 250] width 23 height 23
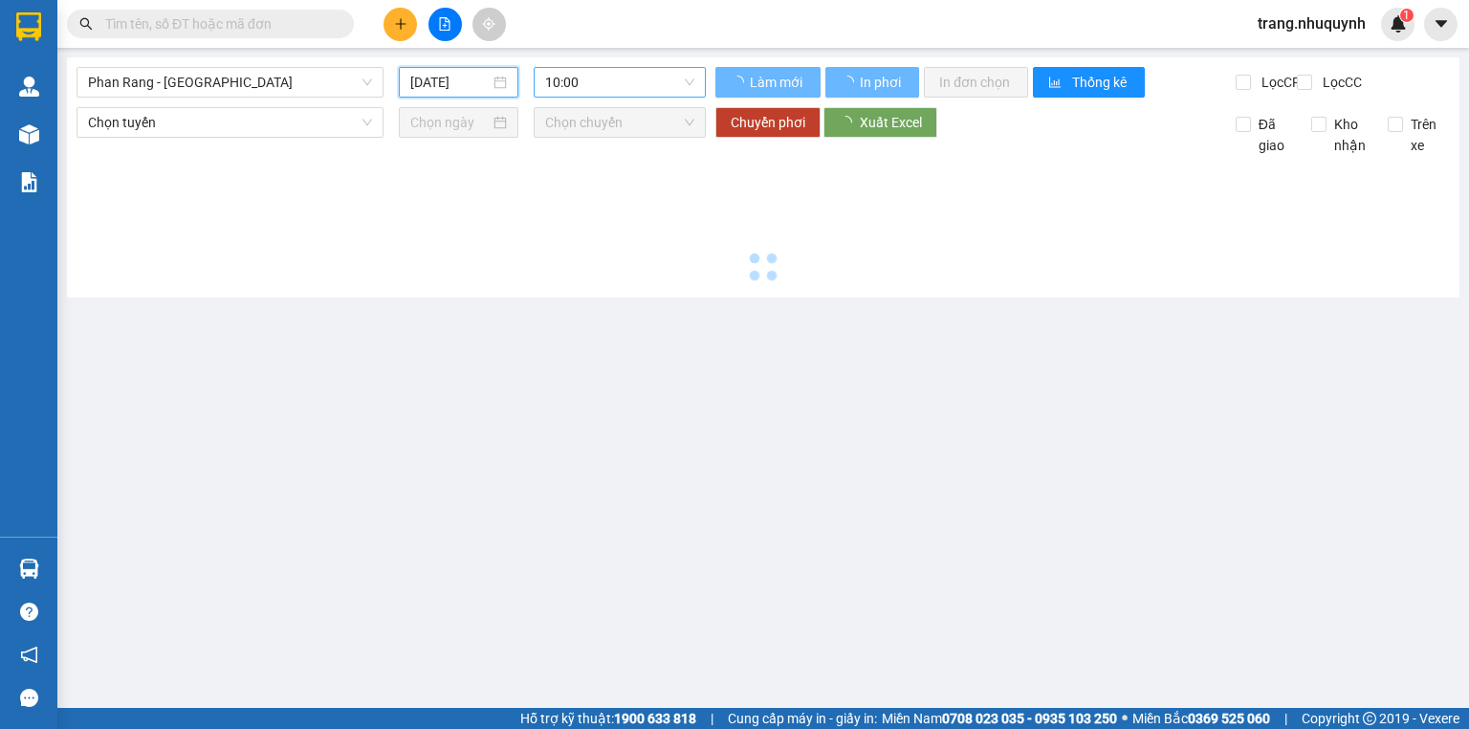
type input "[DATE]"
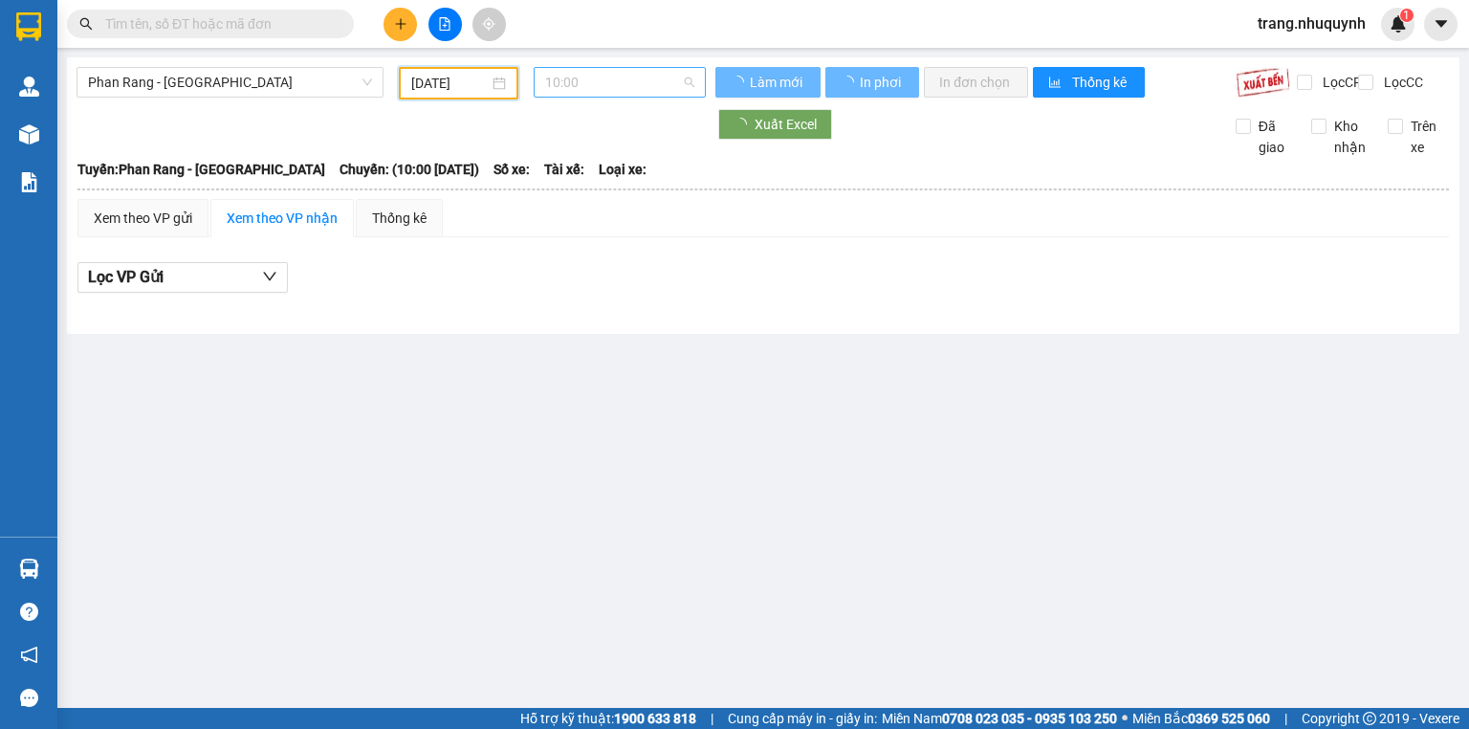
click at [593, 75] on span "10:00" at bounding box center [620, 82] width 150 height 29
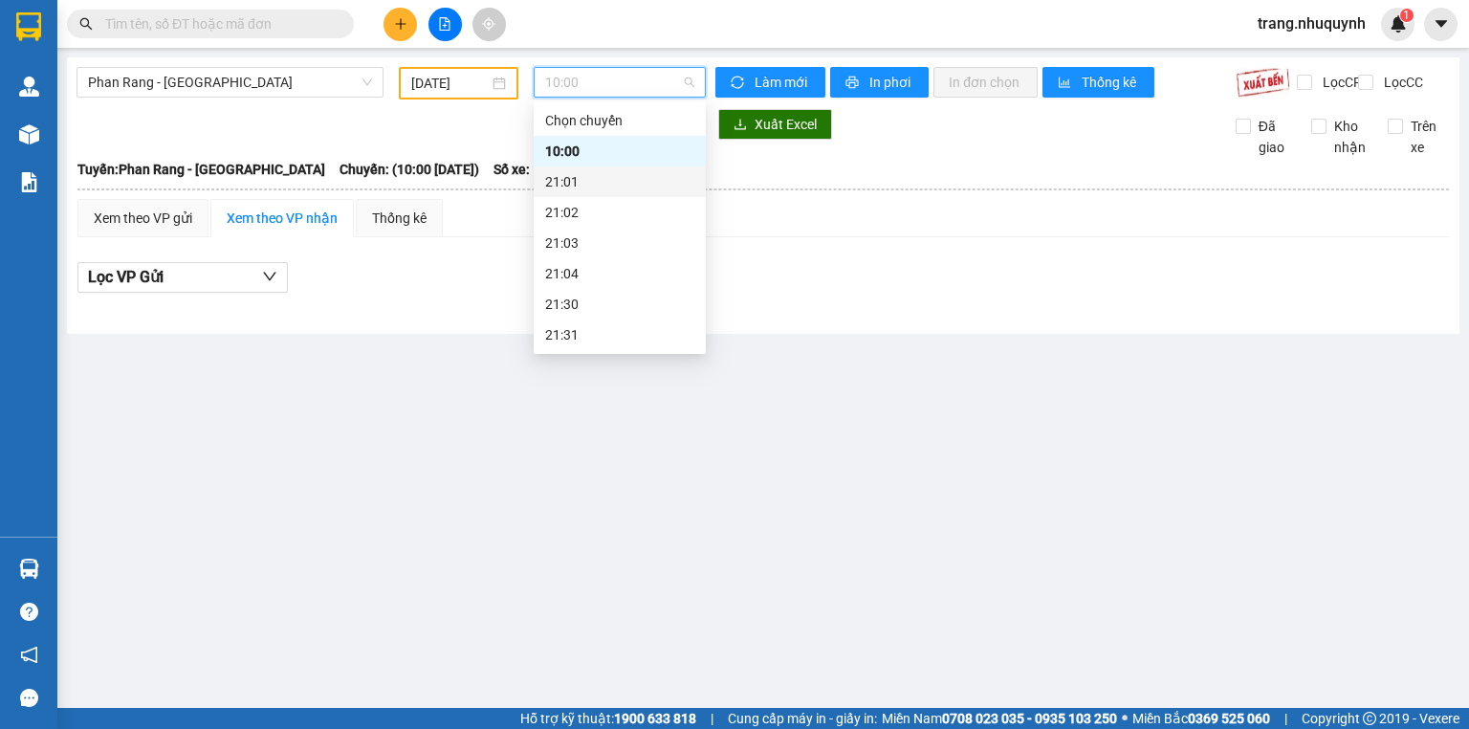
scroll to position [92, 0]
click at [587, 279] on div "22:00" at bounding box center [619, 273] width 149 height 21
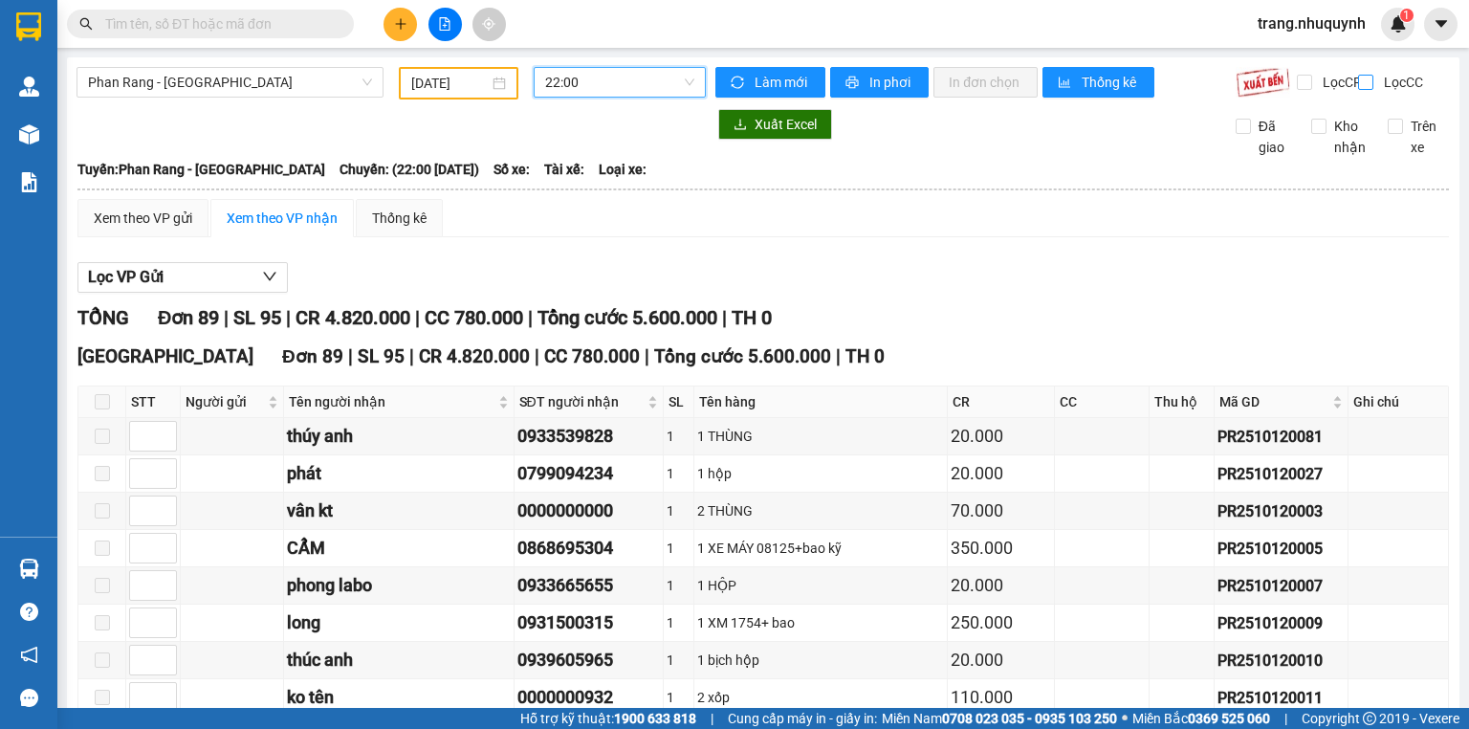
click at [1358, 81] on input "Lọc CC" at bounding box center [1367, 82] width 18 height 15
checkbox input "true"
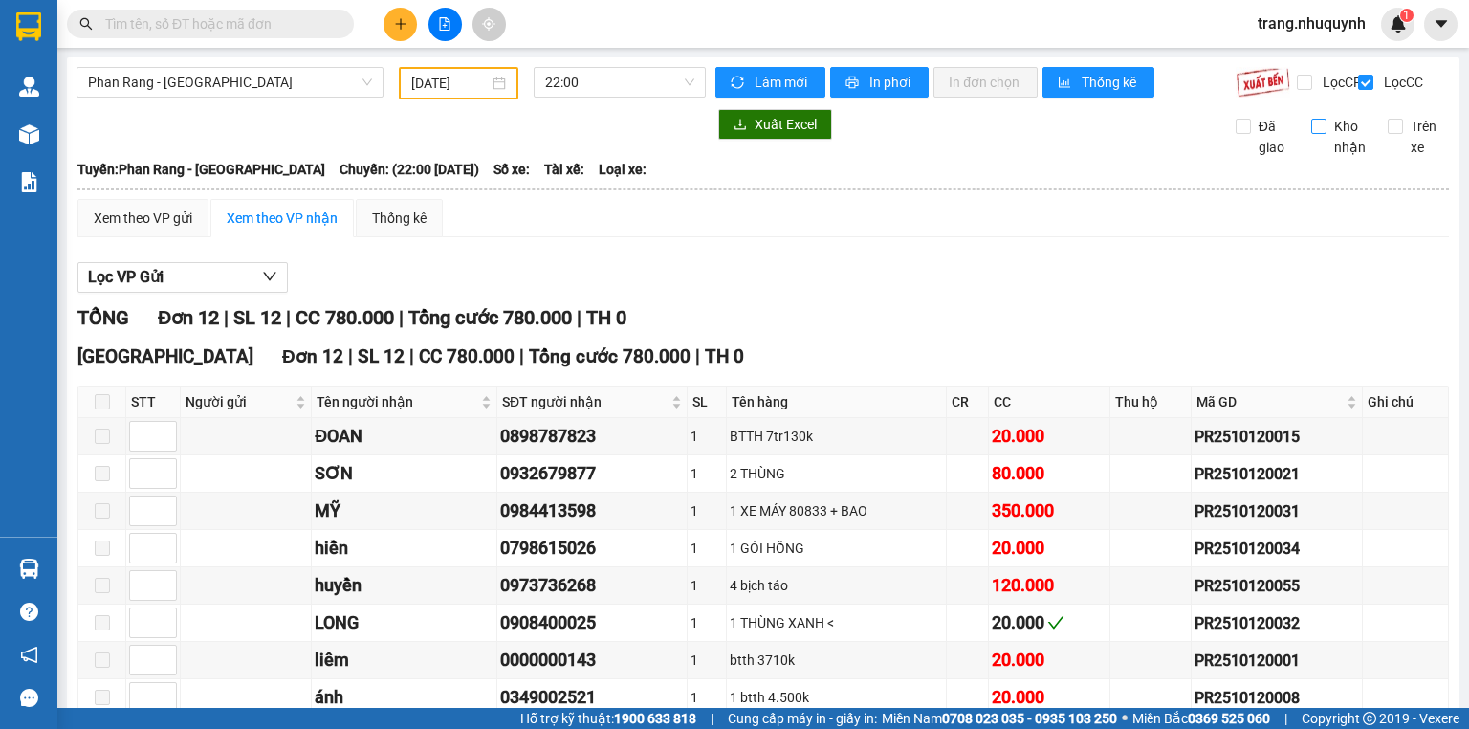
click at [1311, 134] on input "Kho nhận" at bounding box center [1318, 126] width 15 height 15
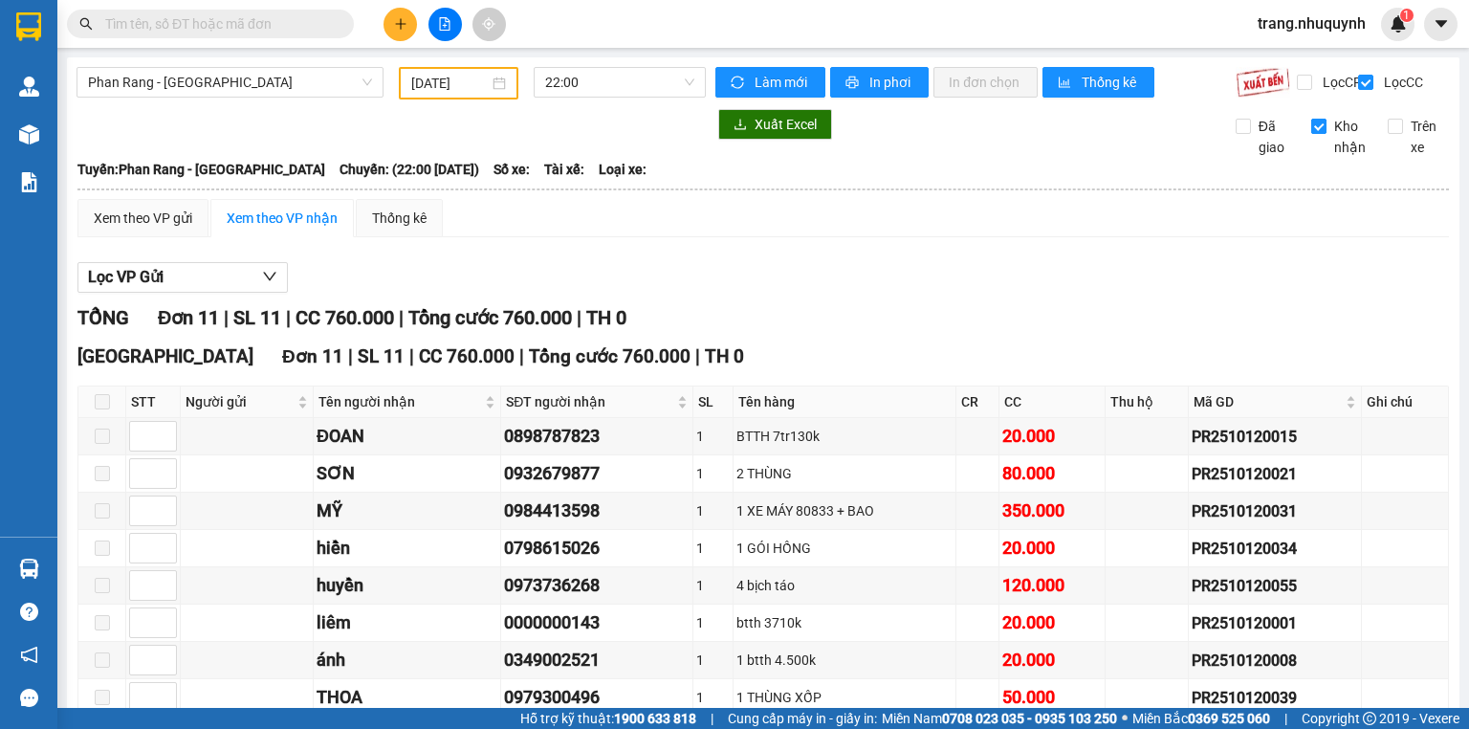
click at [1311, 134] on input "Kho nhận" at bounding box center [1318, 126] width 15 height 15
checkbox input "false"
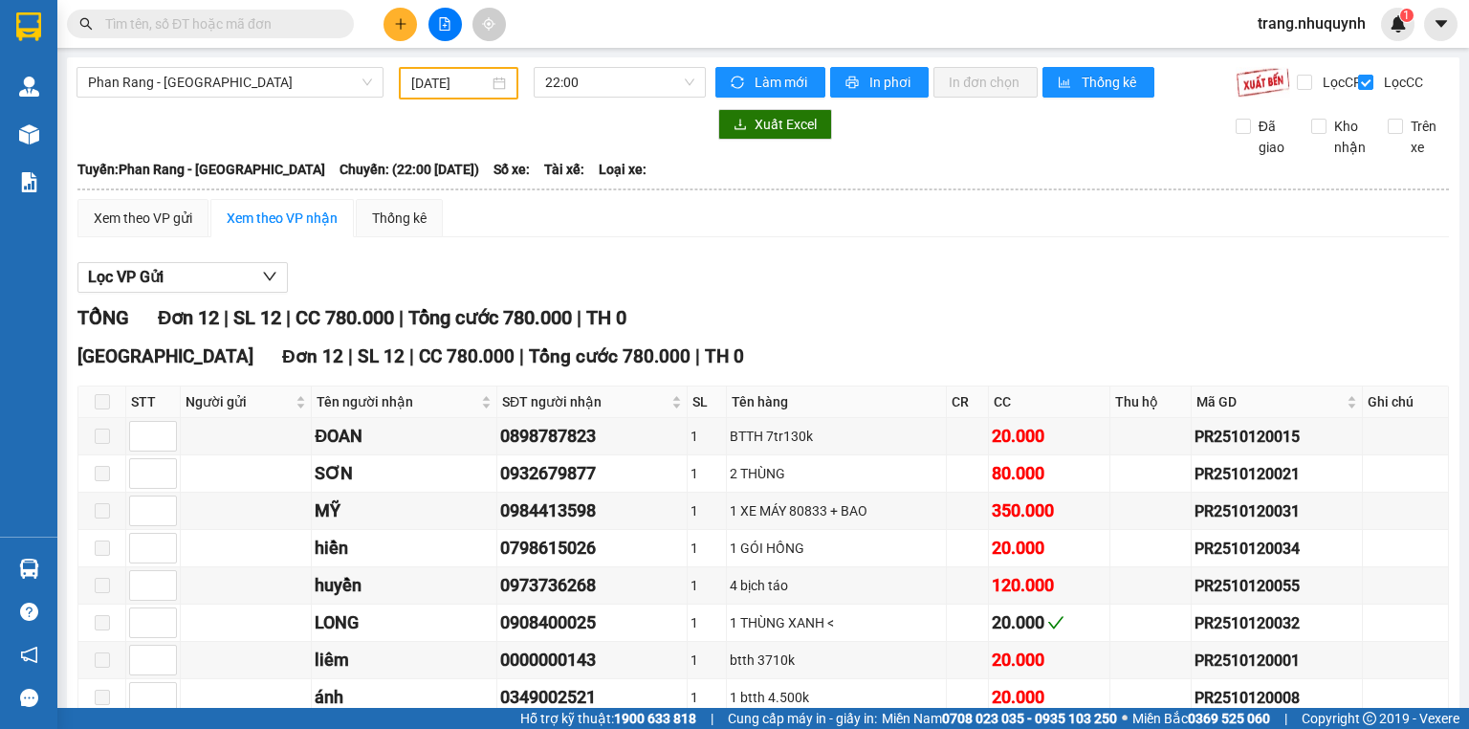
click at [965, 269] on div "Lọc VP Gửi TỔNG Đơn 12 | SL 12 | CC 780.000 | Tổng cước 780.000 | TH 0 [GEOGRA…" at bounding box center [762, 593] width 1371 height 682
click at [869, 85] on span "In phơi" at bounding box center [891, 82] width 44 height 21
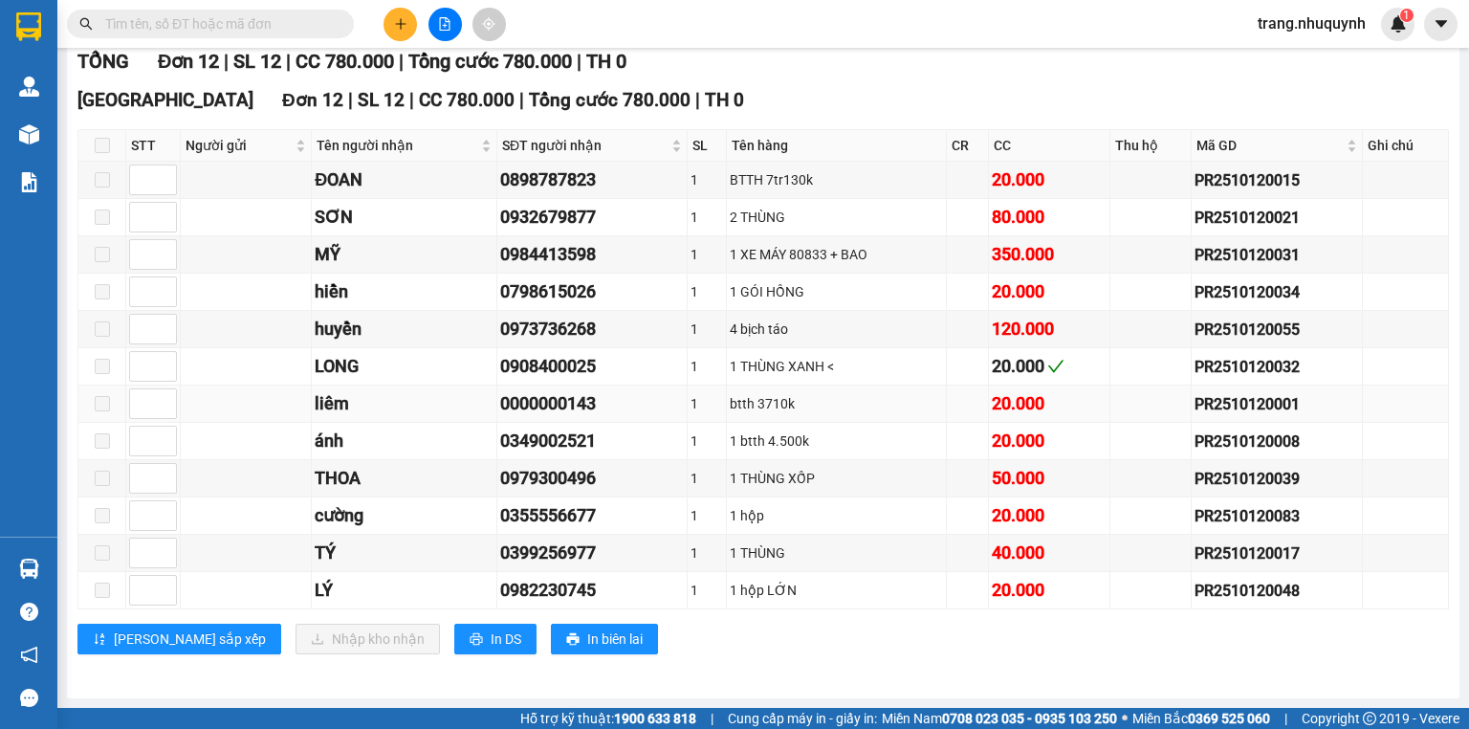
scroll to position [185, 0]
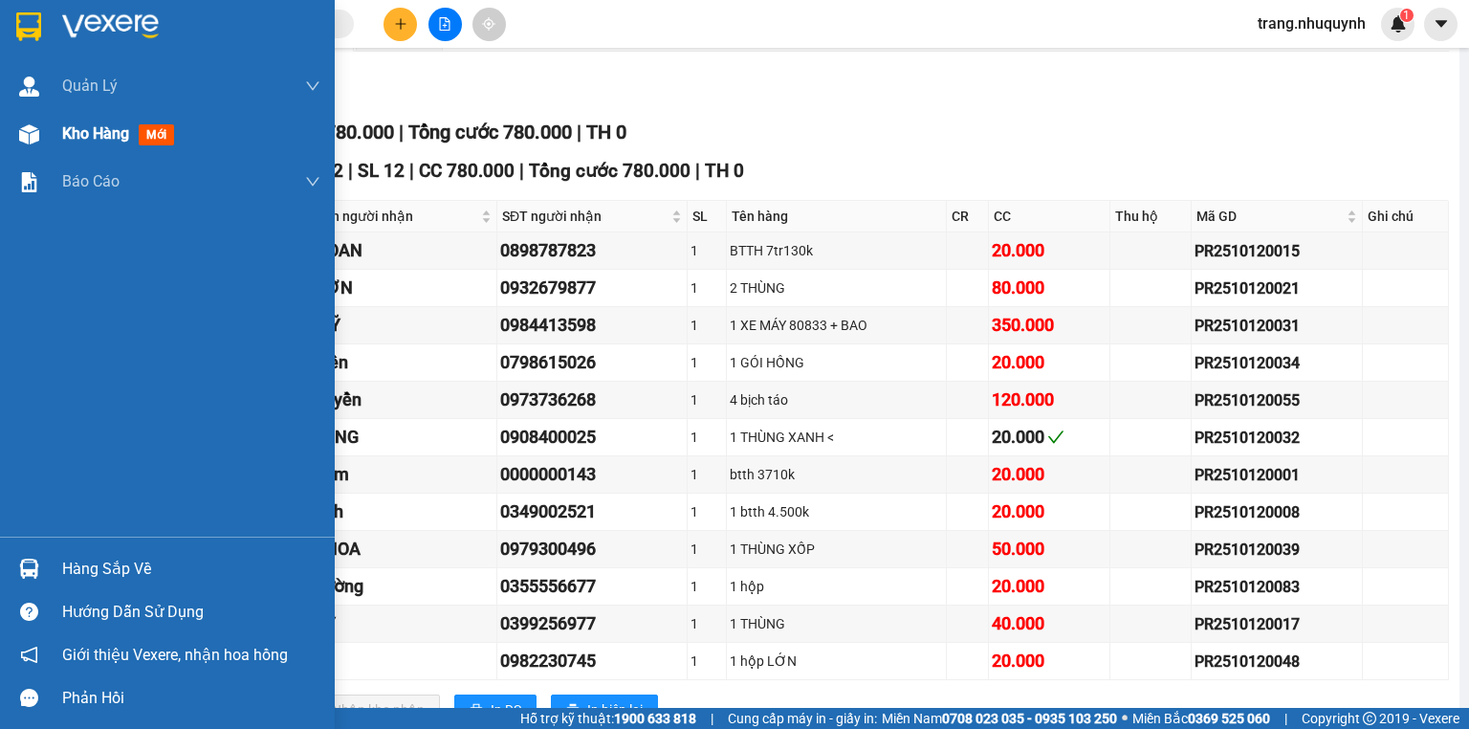
click at [66, 134] on span "Kho hàng" at bounding box center [95, 133] width 67 height 18
